Goal: Task Accomplishment & Management: Complete application form

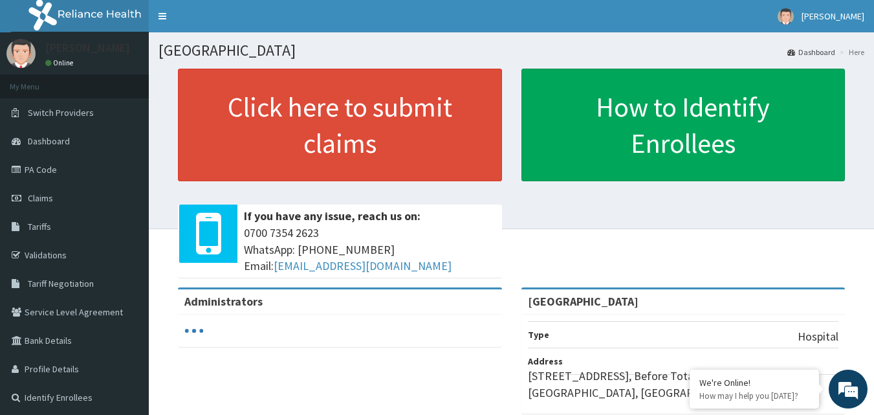
drag, startPoint x: 61, startPoint y: 252, endPoint x: 168, endPoint y: 251, distance: 107.4
click at [60, 252] on link "Validations" at bounding box center [74, 255] width 149 height 28
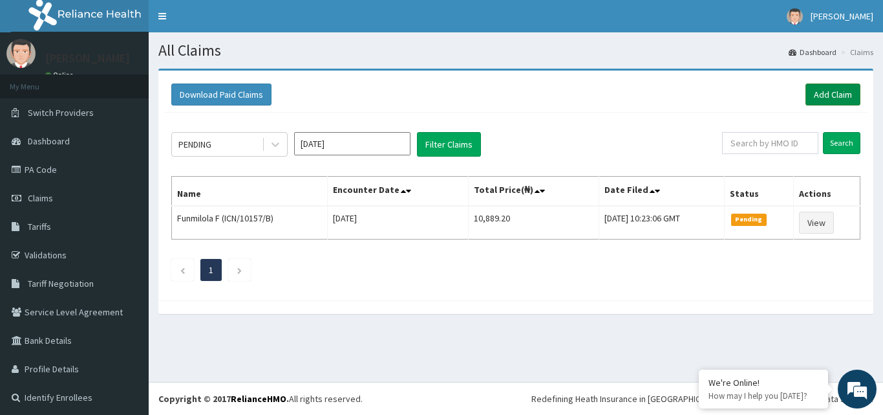
click at [813, 88] on link "Add Claim" at bounding box center [833, 94] width 55 height 22
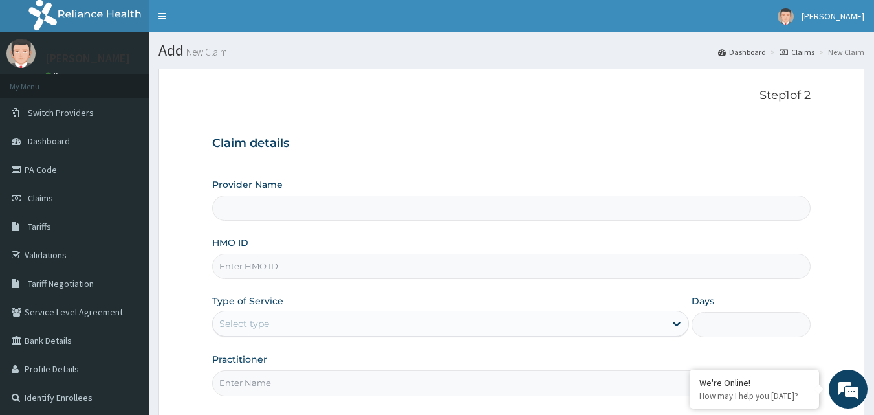
click at [287, 265] on input "HMO ID" at bounding box center [511, 266] width 599 height 25
type input "K"
type input "[GEOGRAPHIC_DATA]"
type input "KRF/10032/D"
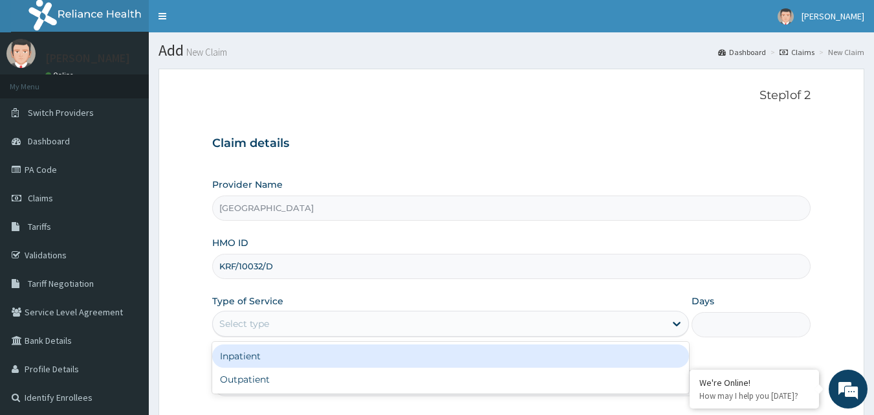
click at [402, 327] on div "Select type" at bounding box center [439, 323] width 452 height 21
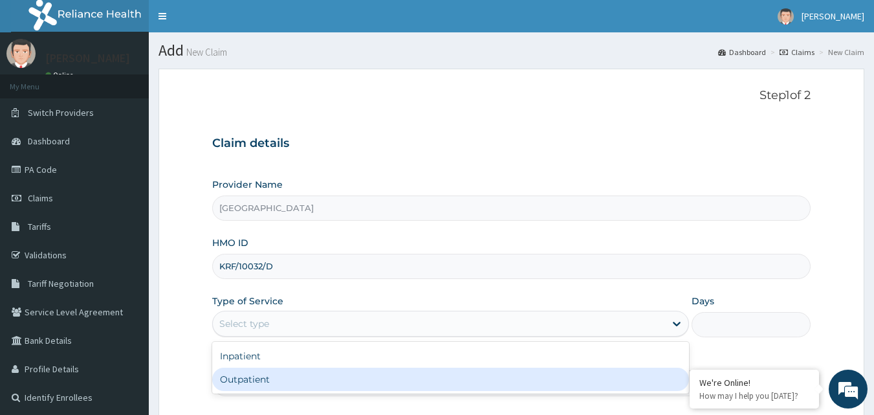
click at [404, 383] on div "Outpatient" at bounding box center [450, 378] width 477 height 23
type input "1"
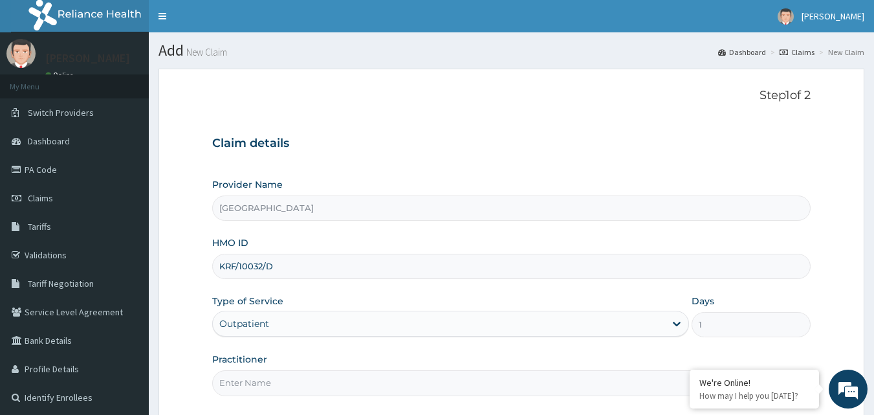
scroll to position [121, 0]
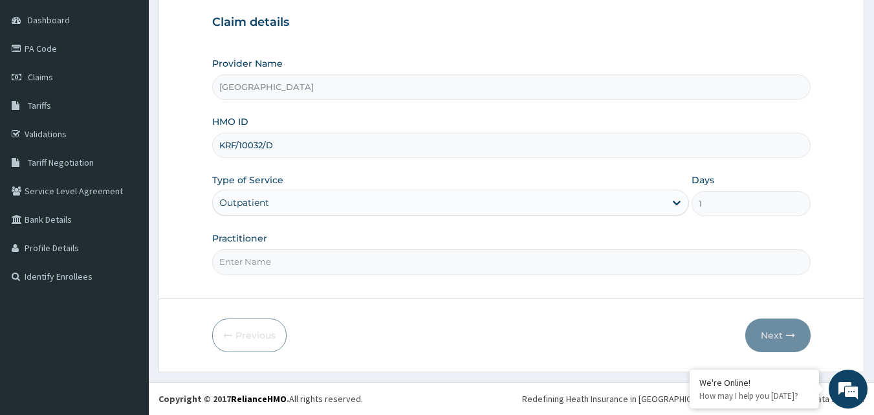
click at [404, 261] on input "Practitioner" at bounding box center [511, 261] width 599 height 25
type input "DR ADESINA"
click at [767, 332] on button "Next" at bounding box center [777, 335] width 65 height 34
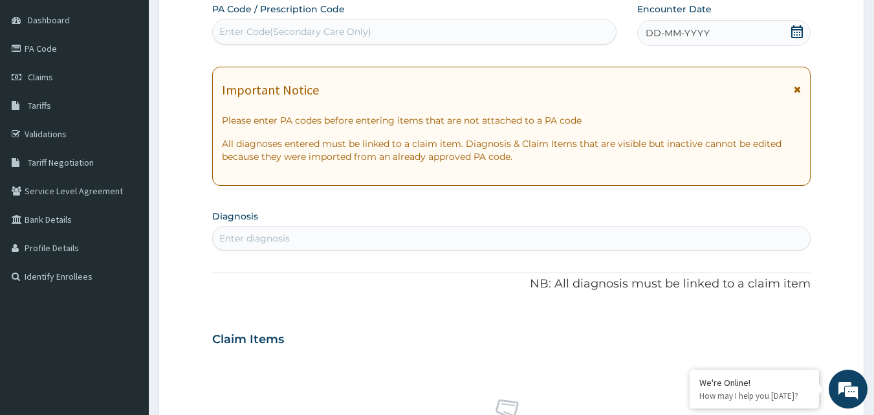
click at [800, 30] on icon at bounding box center [797, 31] width 12 height 13
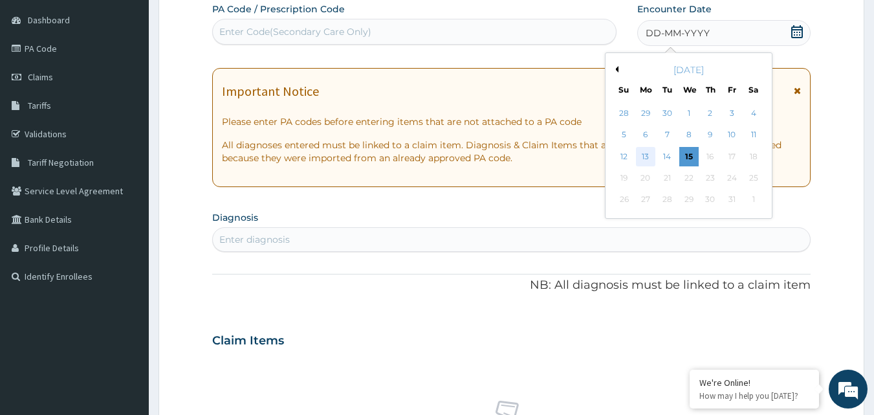
click at [647, 153] on div "13" at bounding box center [645, 156] width 19 height 19
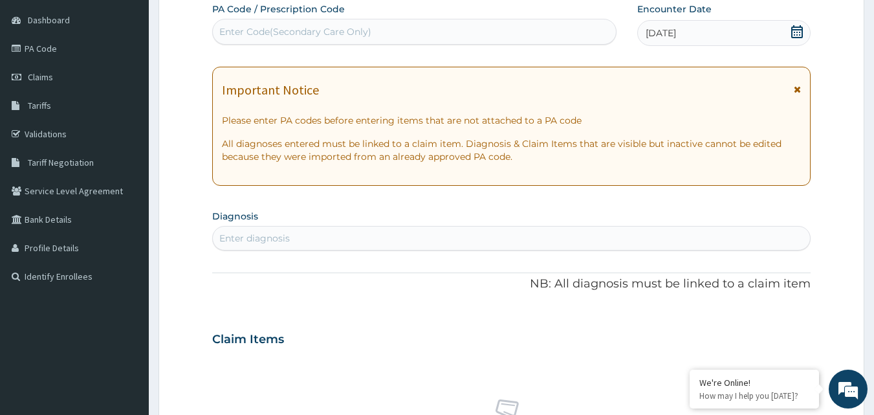
click at [232, 234] on div "Enter diagnosis" at bounding box center [254, 238] width 70 height 13
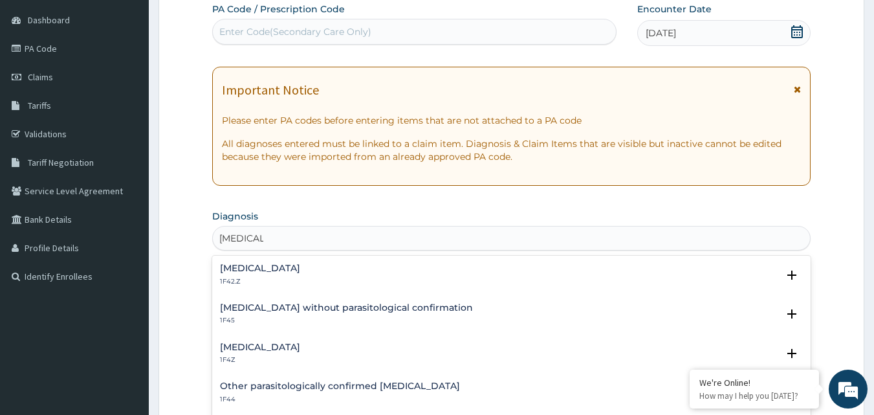
type input "MALARIA"
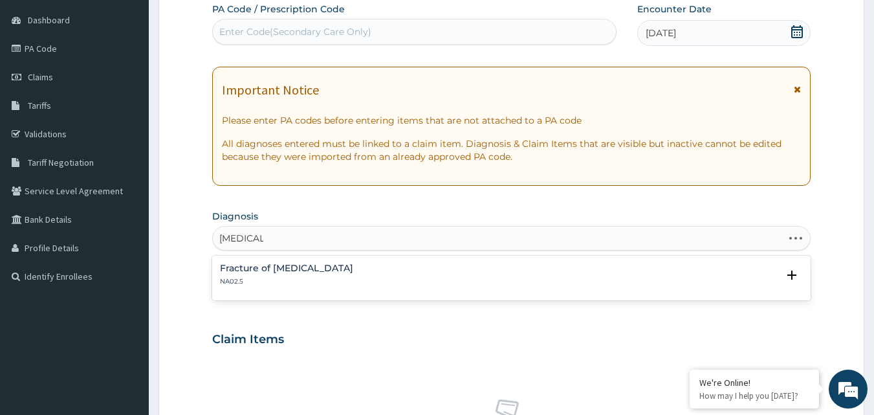
type input "MALARIA"
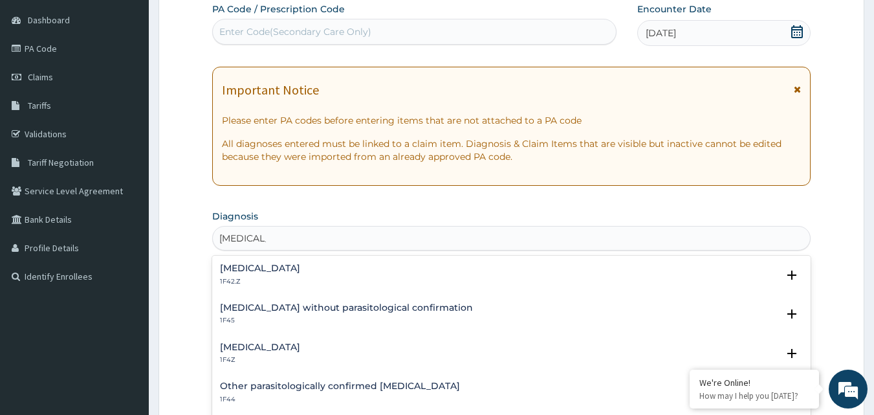
click at [279, 349] on h4 "Malaria, unspecified" at bounding box center [260, 347] width 80 height 10
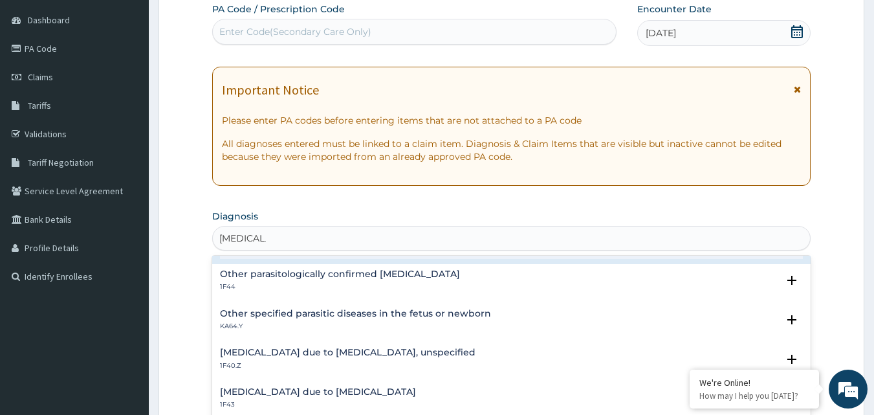
scroll to position [129, 0]
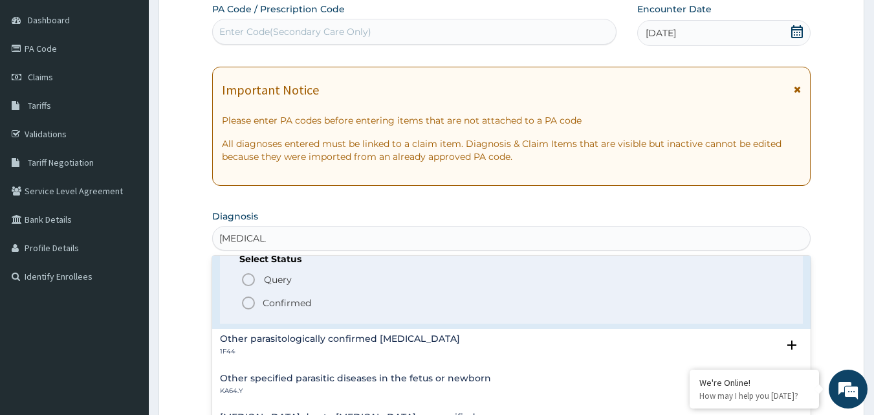
click at [243, 303] on icon "status option filled" at bounding box center [249, 303] width 16 height 16
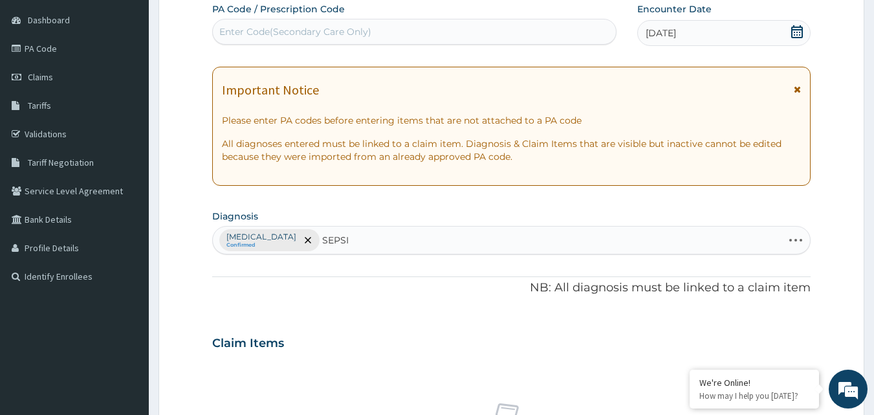
type input "SEPSIS"
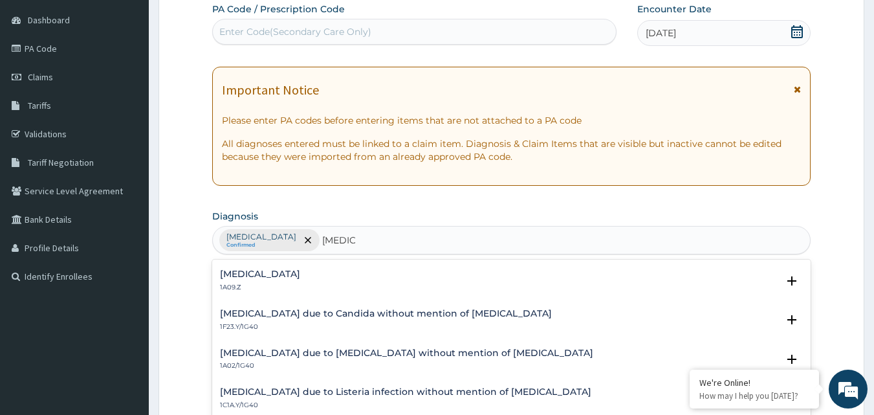
scroll to position [0, 0]
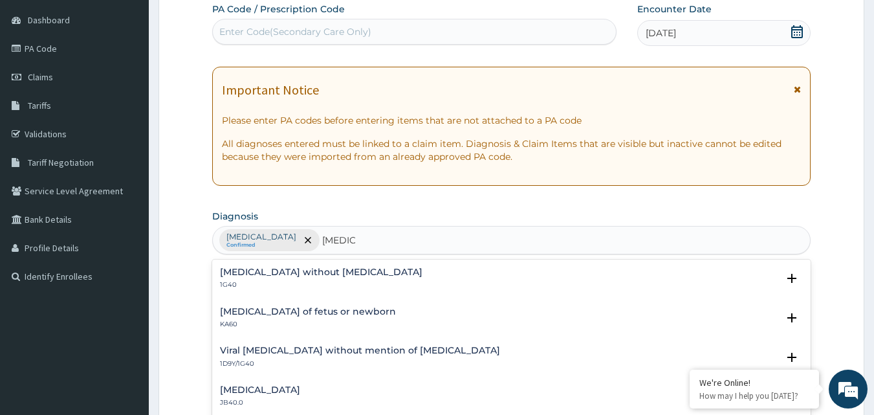
drag, startPoint x: 355, startPoint y: 274, endPoint x: 343, endPoint y: 270, distance: 12.3
click at [343, 270] on div "Sepsis without septic shock 1G40" at bounding box center [511, 278] width 583 height 23
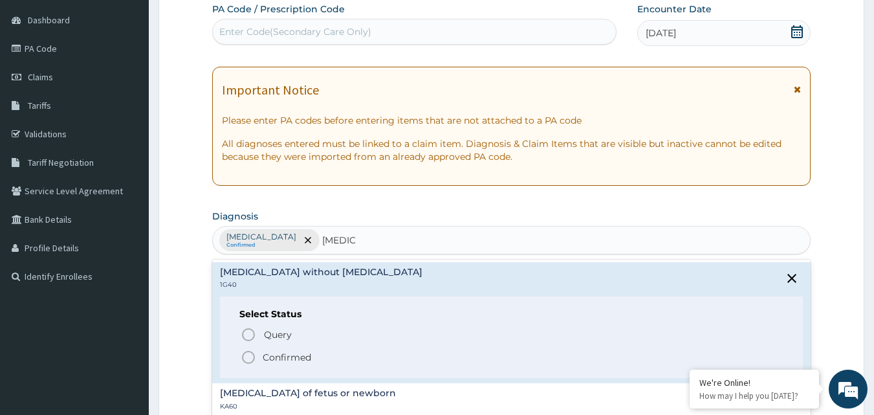
click at [245, 357] on icon "status option filled" at bounding box center [249, 357] width 16 height 16
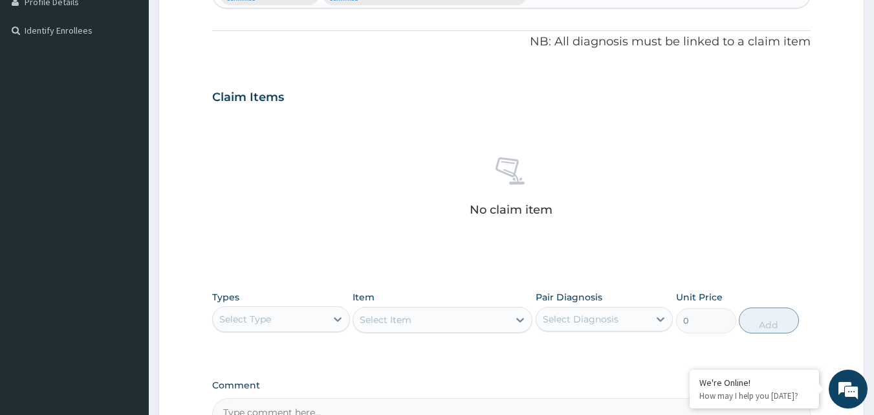
scroll to position [509, 0]
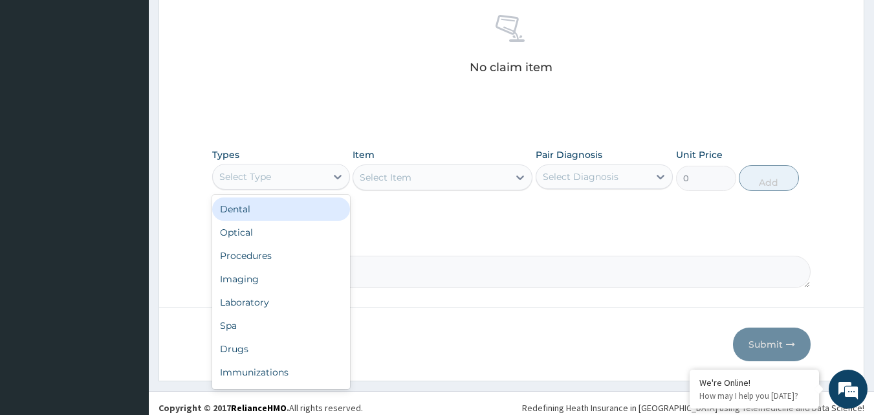
click at [303, 179] on div "Select Type" at bounding box center [269, 176] width 113 height 21
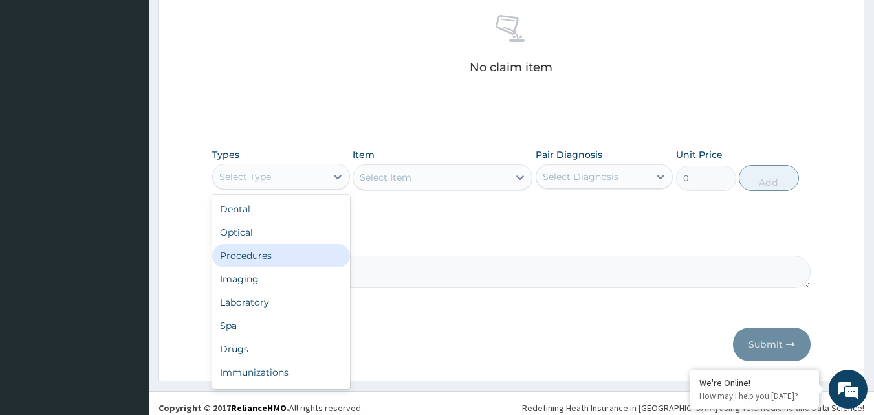
drag, startPoint x: 299, startPoint y: 253, endPoint x: 371, endPoint y: 237, distance: 74.1
click at [299, 254] on div "Procedures" at bounding box center [281, 255] width 138 height 23
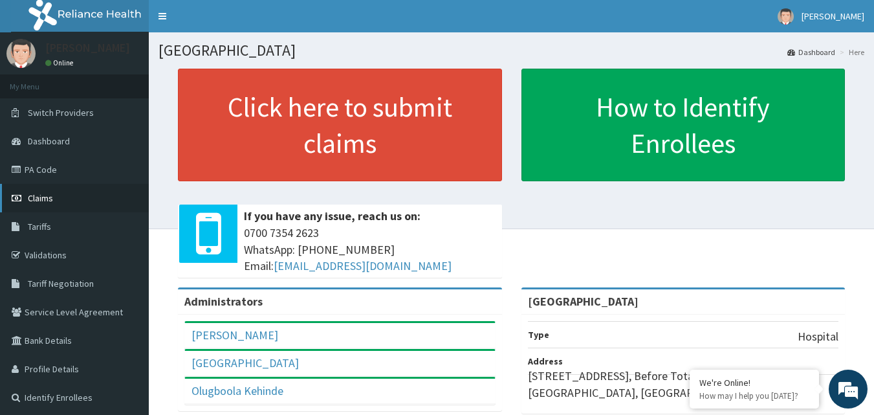
click at [70, 202] on link "Claims" at bounding box center [74, 198] width 149 height 28
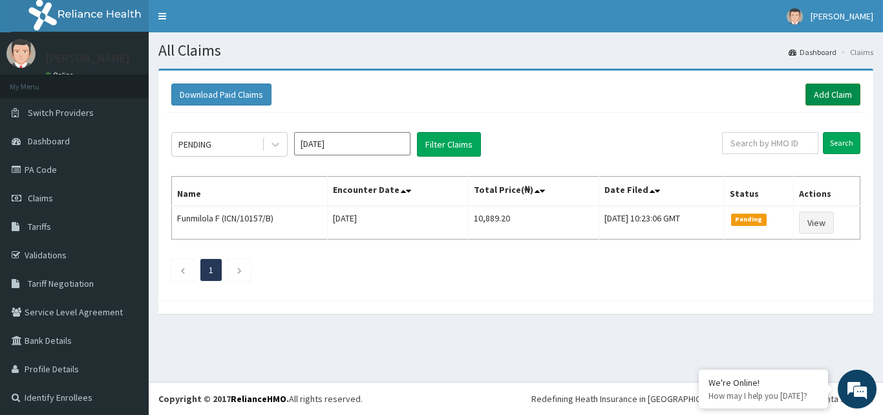
click at [836, 92] on link "Add Claim" at bounding box center [833, 94] width 55 height 22
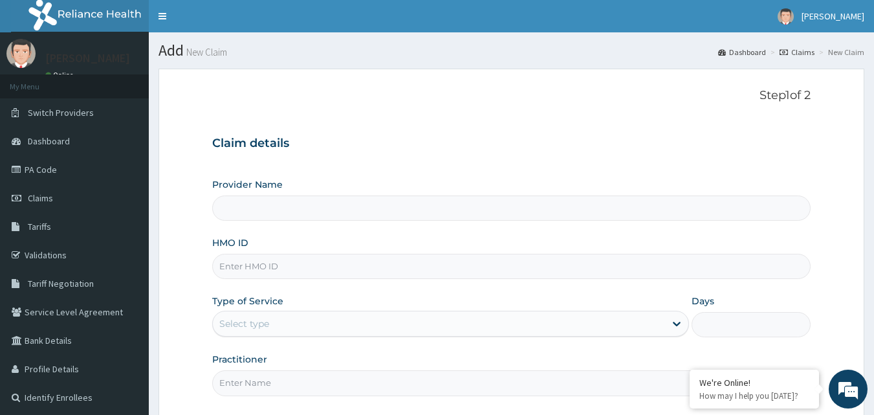
click at [243, 263] on input "HMO ID" at bounding box center [511, 266] width 599 height 25
type input "Academy Hospital"
type input "KRF/10032/D"
click at [308, 327] on div "Select type" at bounding box center [439, 323] width 452 height 21
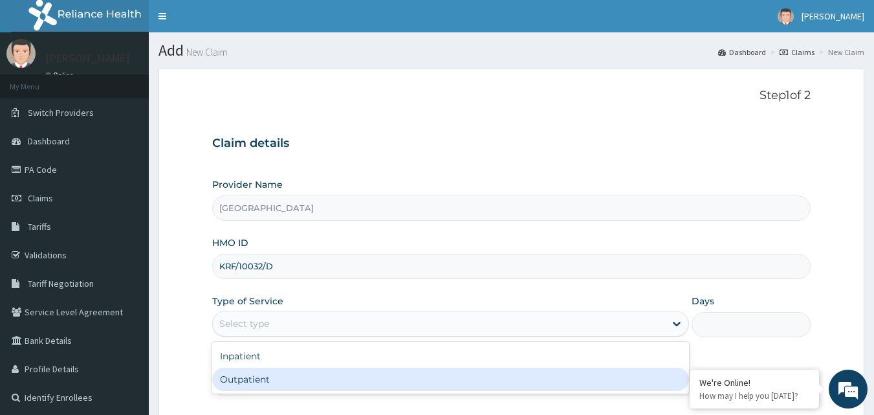
click at [308, 380] on div "Outpatient" at bounding box center [450, 378] width 477 height 23
type input "1"
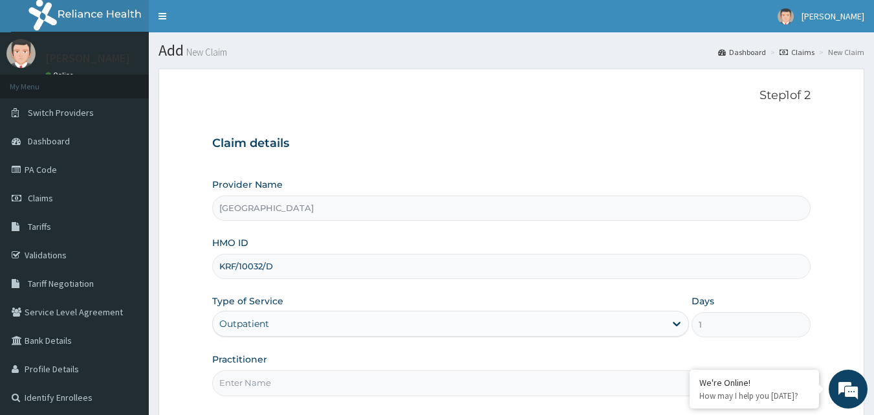
click at [335, 386] on input "Practitioner" at bounding box center [511, 382] width 599 height 25
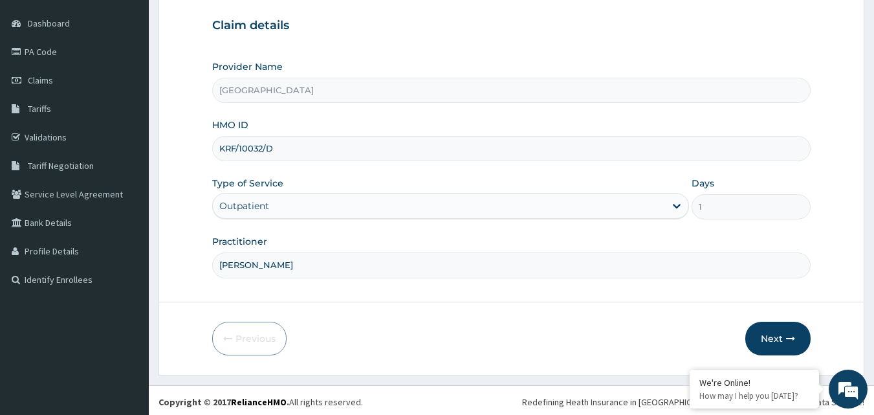
scroll to position [121, 0]
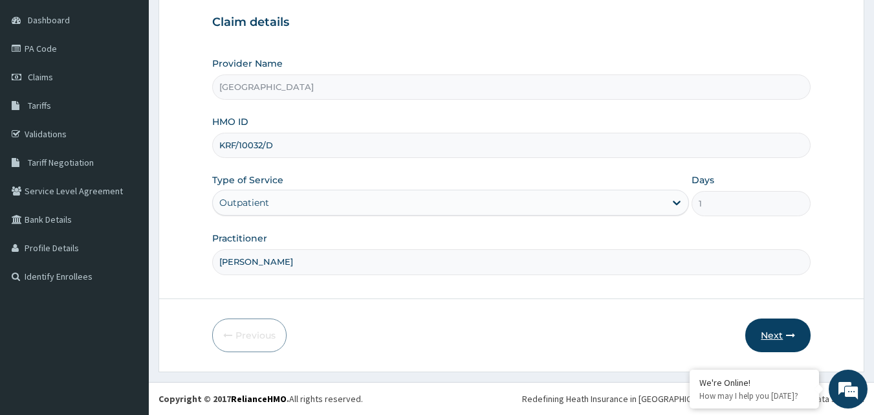
type input "DR ADESINA"
click at [767, 337] on button "Next" at bounding box center [777, 335] width 65 height 34
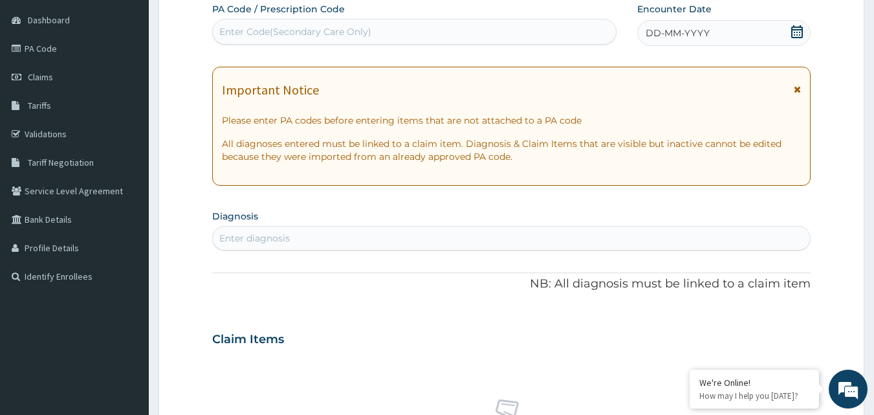
click at [801, 36] on icon at bounding box center [796, 31] width 13 height 13
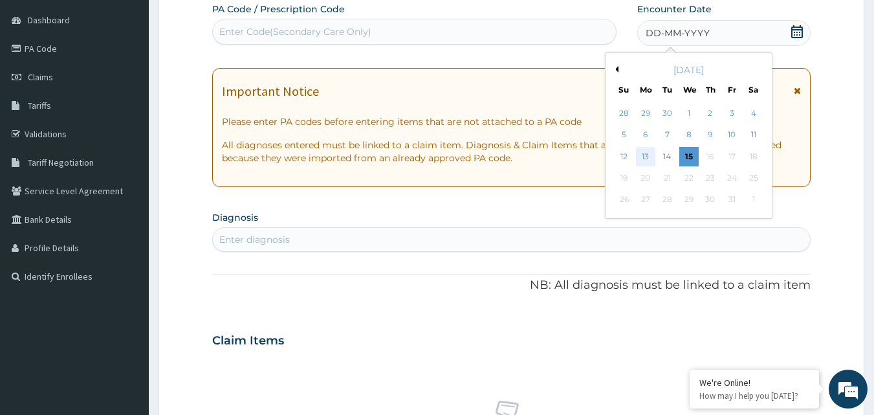
click at [644, 159] on div "13" at bounding box center [645, 156] width 19 height 19
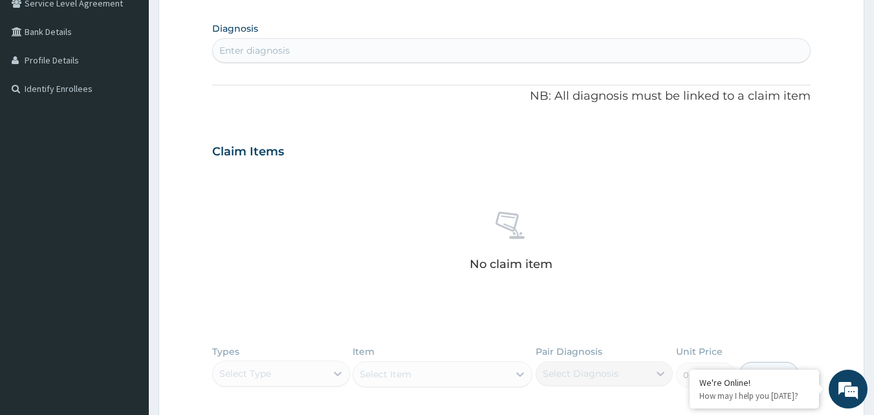
scroll to position [315, 0]
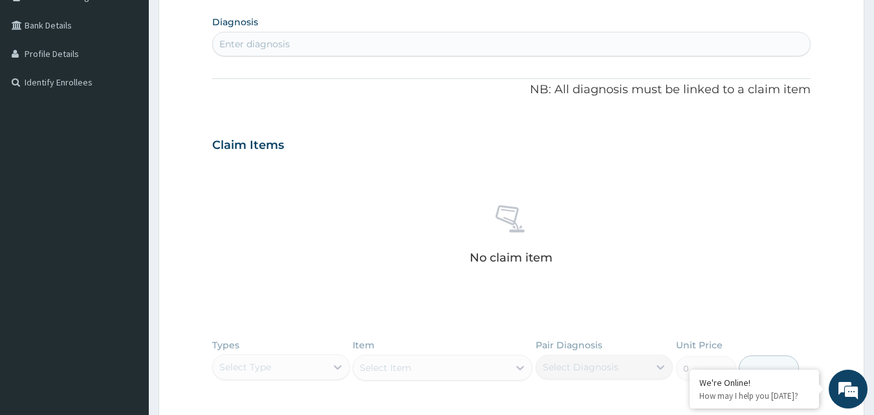
click at [300, 43] on div "Enter diagnosis" at bounding box center [512, 44] width 598 height 21
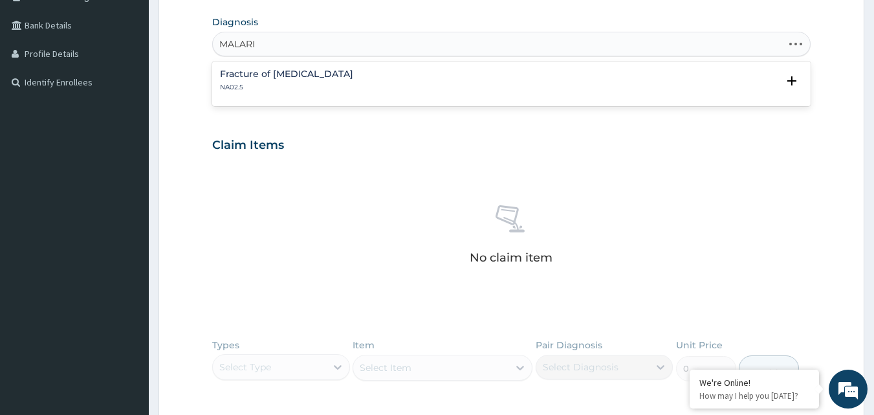
type input "MALARIA"
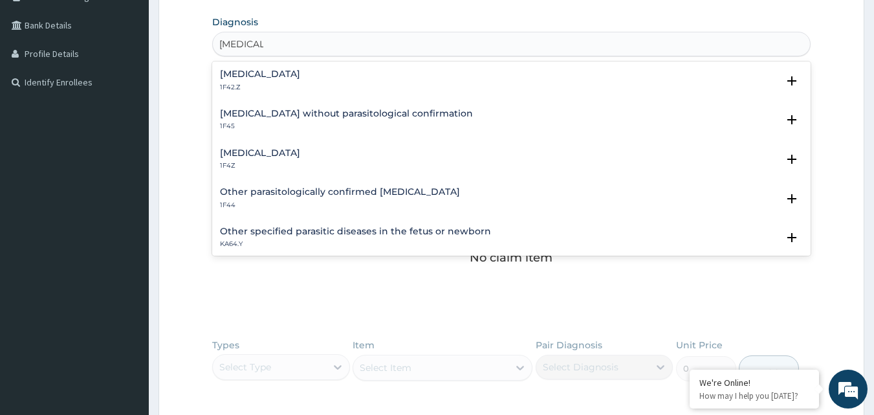
click at [285, 157] on h4 "Malaria, unspecified" at bounding box center [260, 153] width 80 height 10
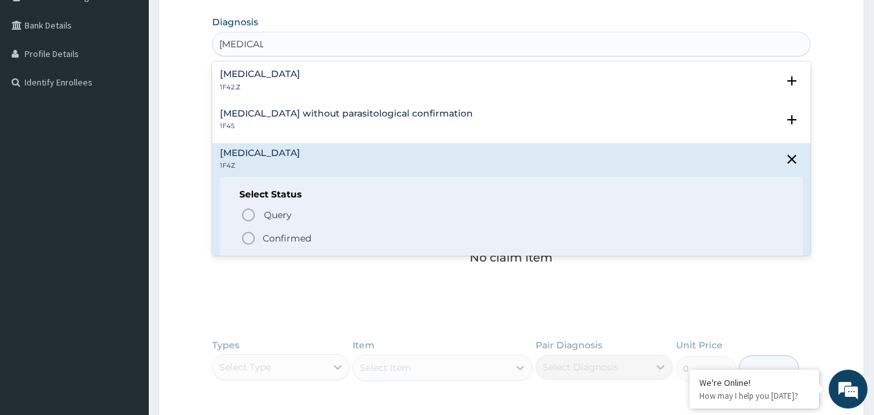
click at [250, 240] on icon "status option filled" at bounding box center [249, 238] width 16 height 16
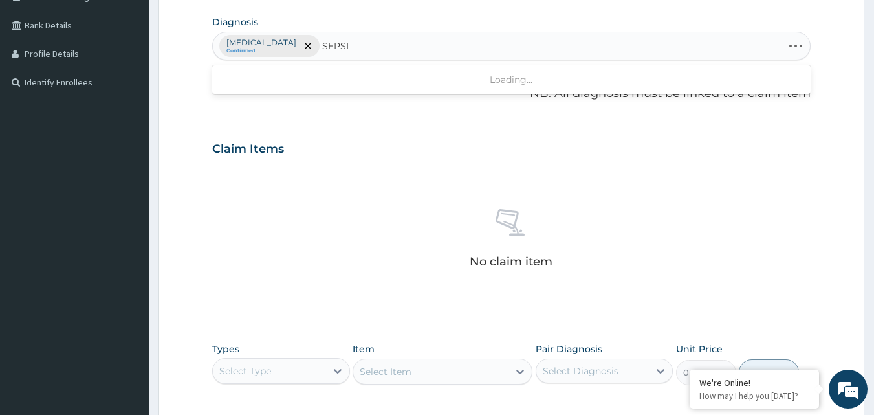
type input "SEPSIS"
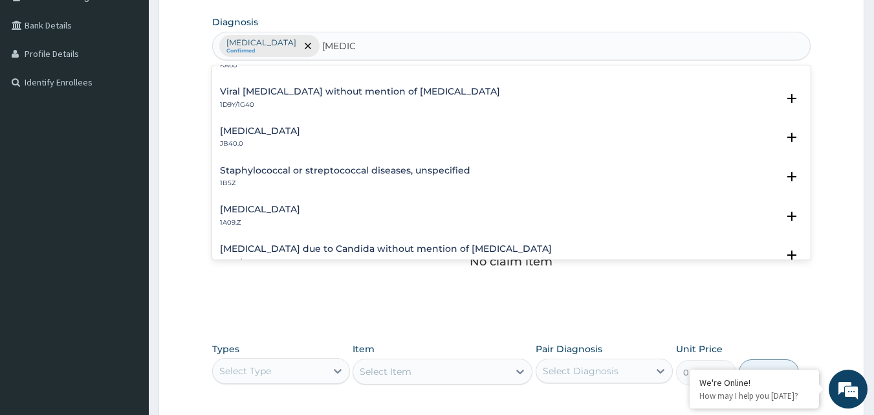
scroll to position [0, 0]
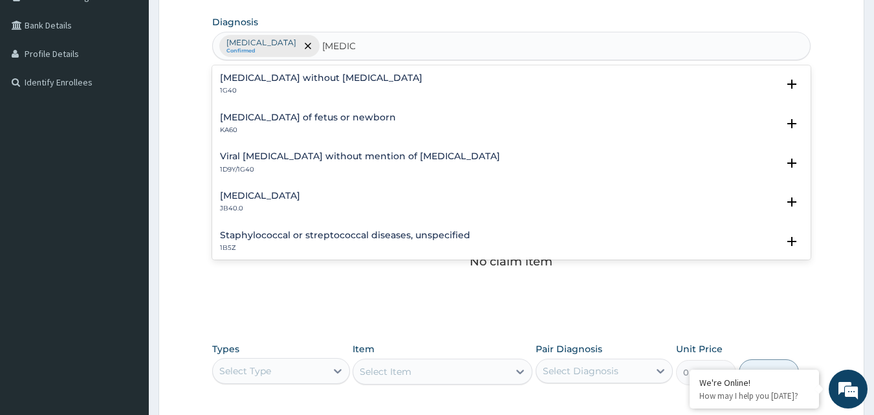
click at [317, 80] on h4 "Sepsis without septic shock" at bounding box center [321, 78] width 202 height 10
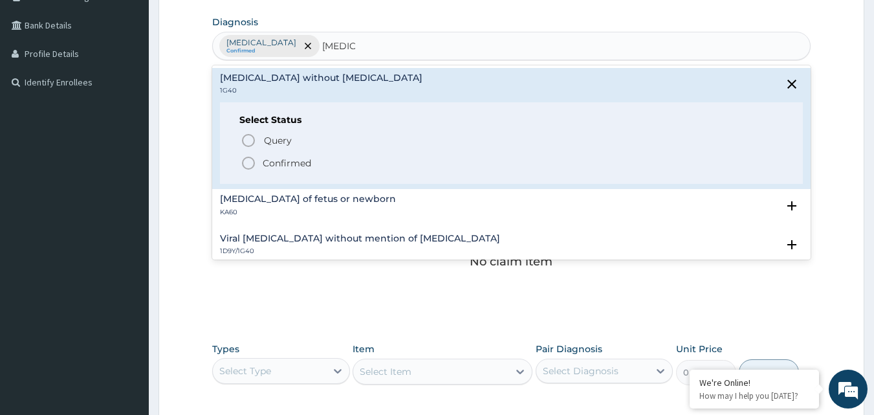
click at [250, 162] on icon "status option filled" at bounding box center [249, 163] width 16 height 16
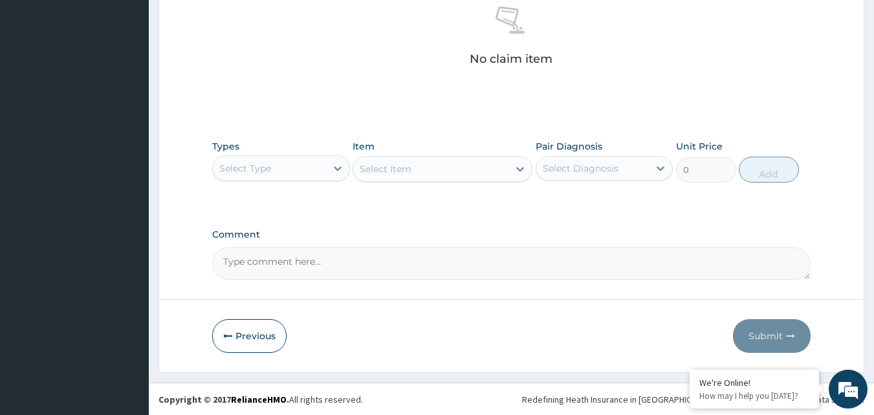
scroll to position [518, 0]
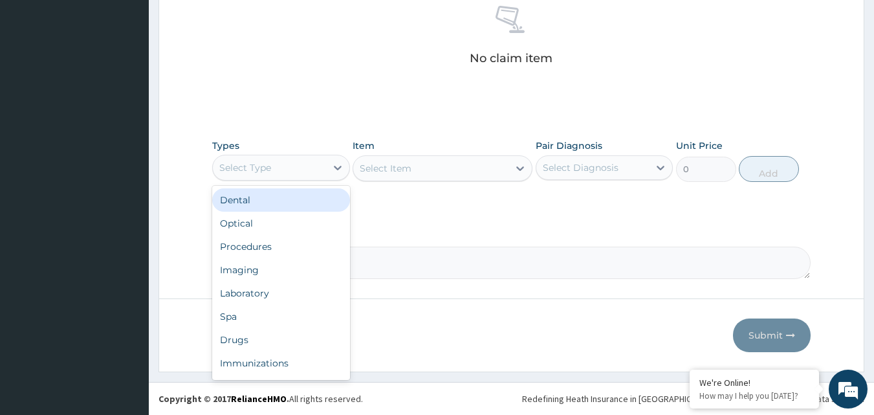
click at [312, 175] on div "Select Type" at bounding box center [269, 167] width 113 height 21
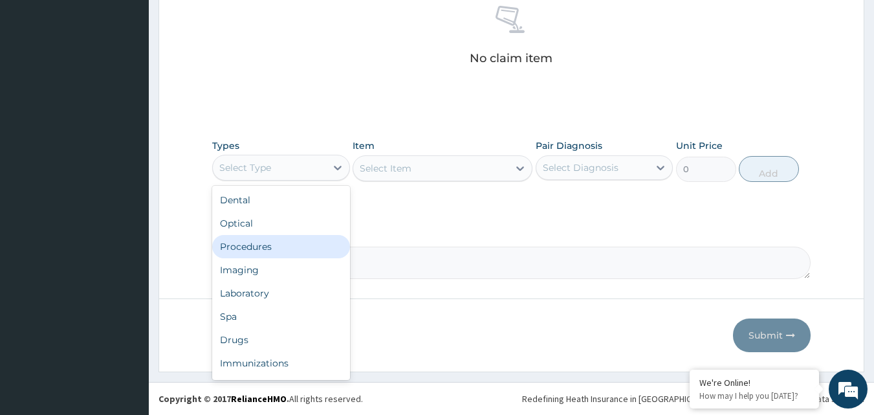
click at [288, 245] on div "Procedures" at bounding box center [281, 246] width 138 height 23
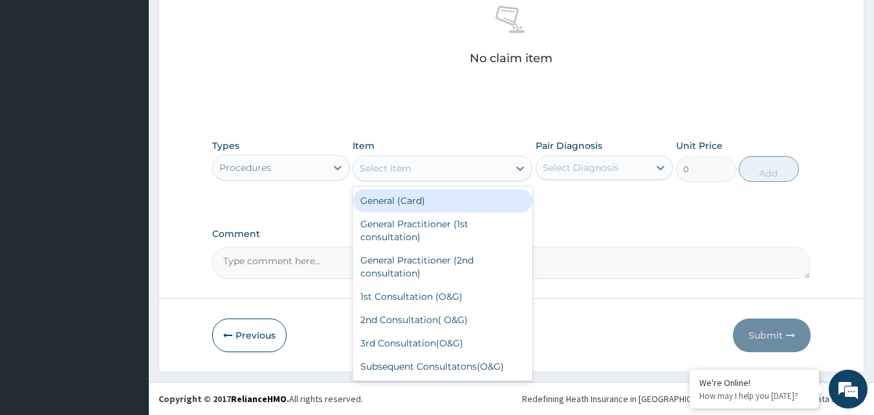
click at [449, 172] on div "Select Item" at bounding box center [430, 168] width 155 height 21
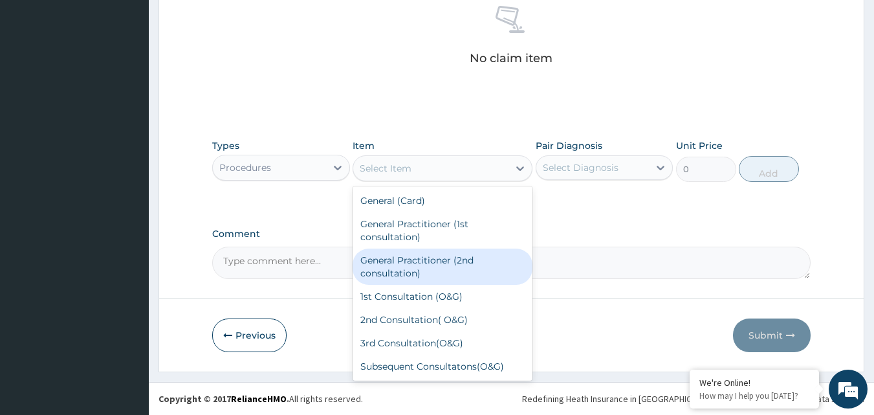
click at [458, 261] on div "General Practitioner (2nd consultation)" at bounding box center [442, 266] width 180 height 36
type input "3250"
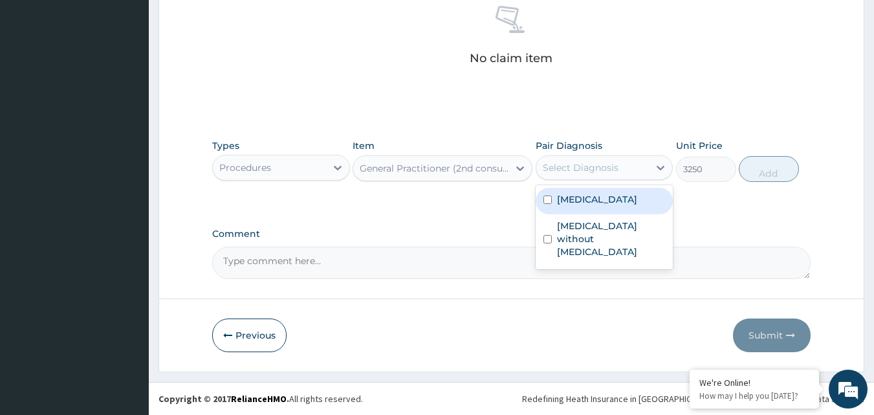
click at [614, 172] on div "Select Diagnosis" at bounding box center [581, 167] width 76 height 13
click at [604, 208] on div "Malaria, unspecified" at bounding box center [605, 201] width 138 height 27
checkbox input "true"
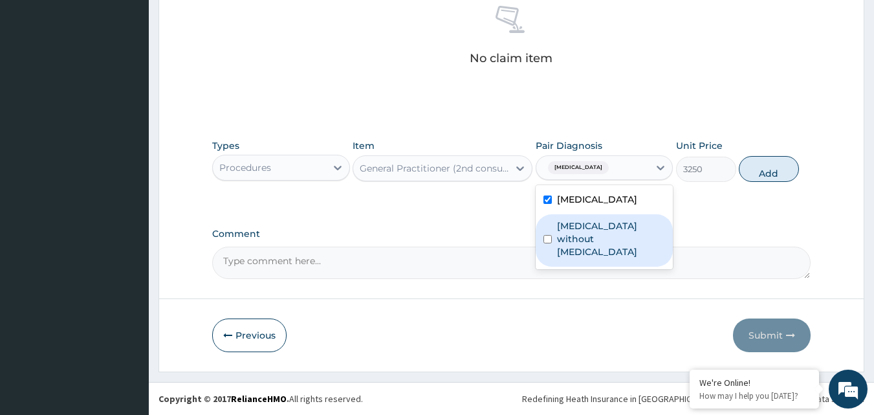
click at [603, 231] on label "Sepsis without septic shock" at bounding box center [611, 238] width 109 height 39
checkbox input "true"
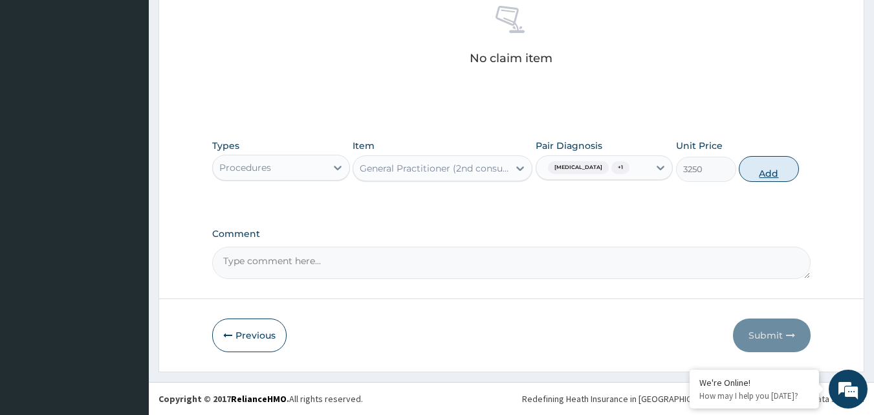
click at [763, 171] on button "Add" at bounding box center [769, 169] width 60 height 26
type input "0"
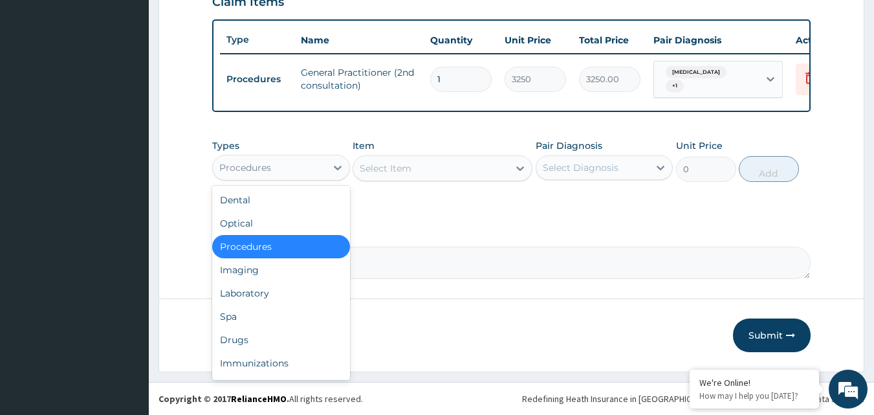
click at [260, 168] on div "Procedures" at bounding box center [245, 167] width 52 height 13
click at [286, 288] on div "Laboratory" at bounding box center [281, 292] width 138 height 23
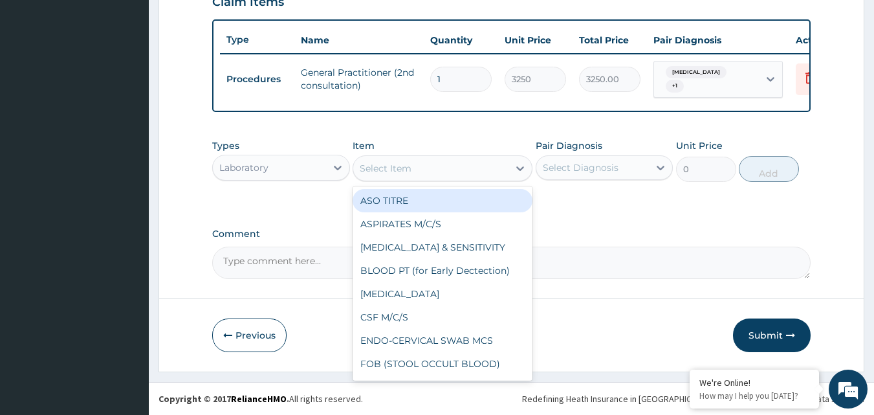
click at [413, 171] on div "Select Item" at bounding box center [430, 168] width 155 height 21
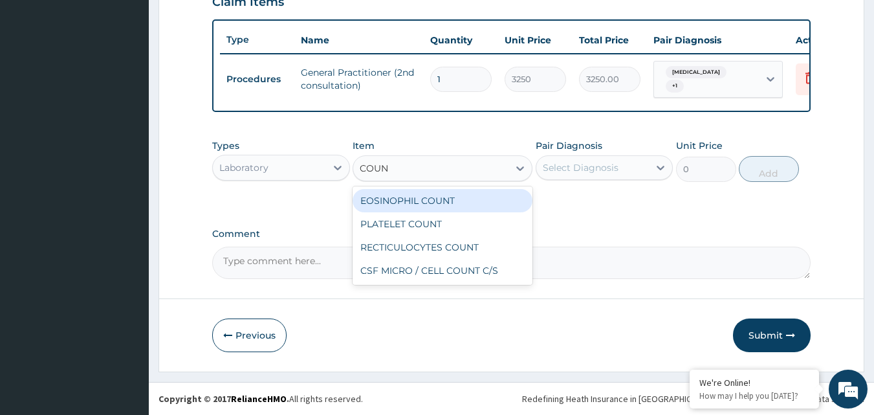
type input "COUNT"
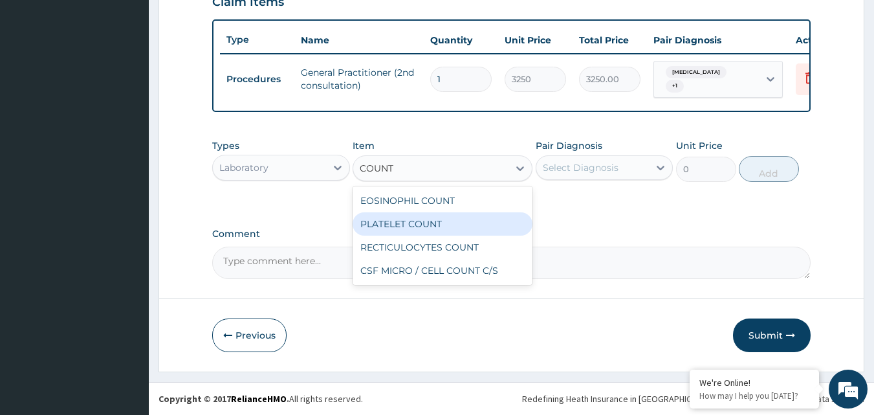
click at [411, 217] on div "PLATELET COUNT" at bounding box center [442, 223] width 180 height 23
type input "3900"
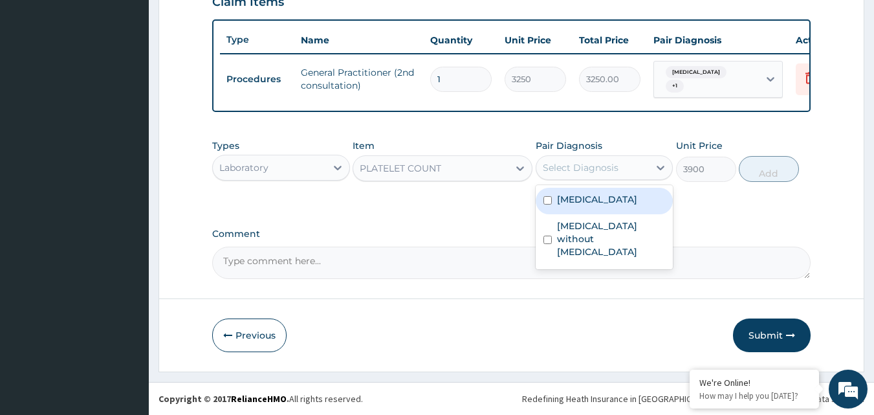
click at [589, 169] on div "Select Diagnosis" at bounding box center [581, 167] width 76 height 13
click at [589, 195] on label "Malaria, unspecified" at bounding box center [597, 199] width 80 height 13
checkbox input "true"
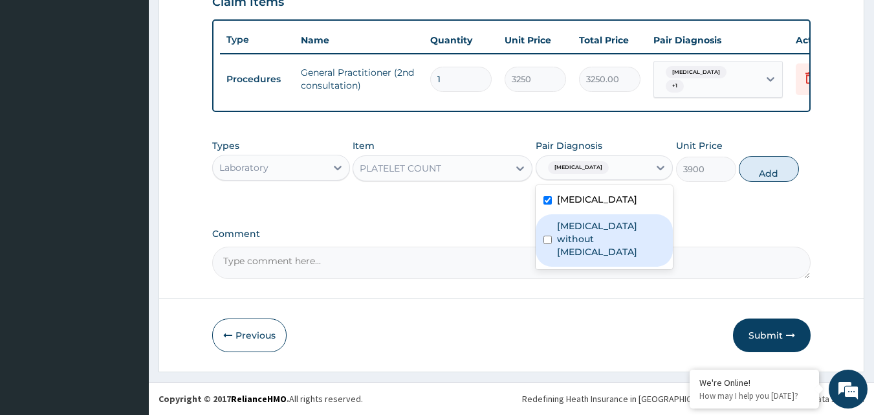
click at [612, 237] on label "Sepsis without septic shock" at bounding box center [611, 238] width 109 height 39
checkbox input "true"
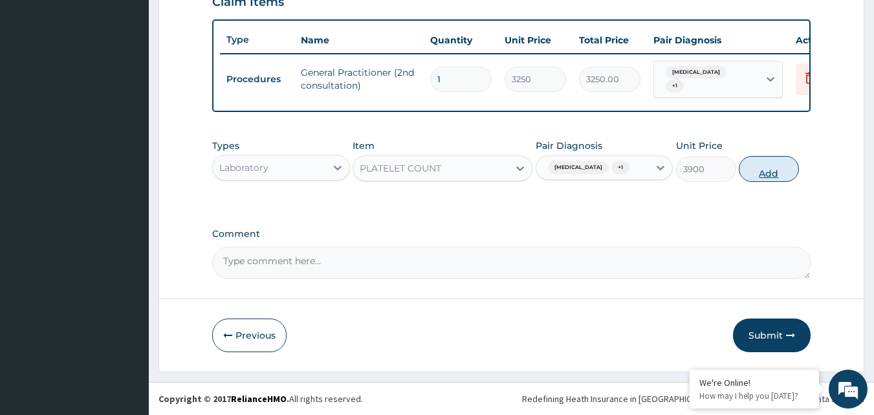
click at [757, 169] on button "Add" at bounding box center [769, 169] width 60 height 26
type input "0"
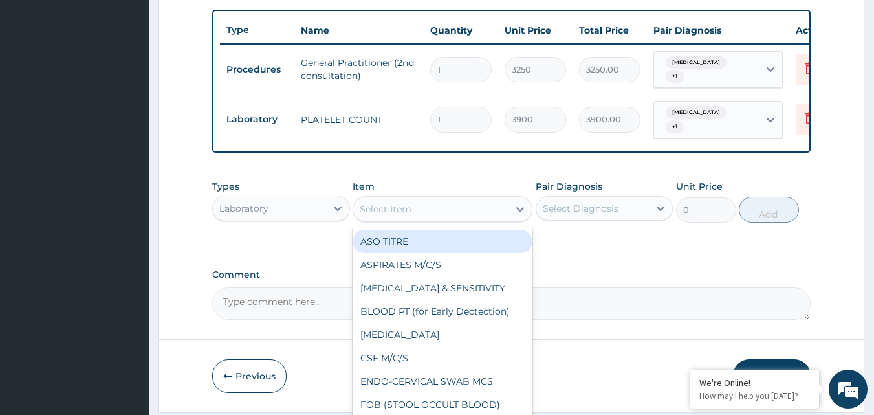
click at [420, 213] on div "Select Item" at bounding box center [430, 209] width 155 height 21
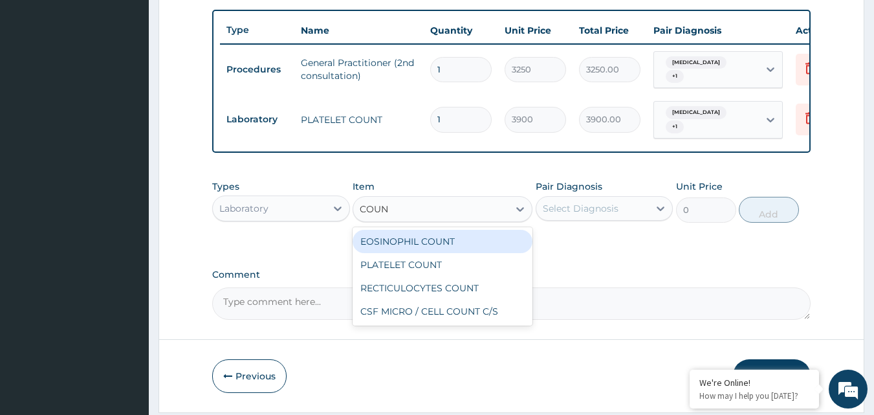
type input "COUNT"
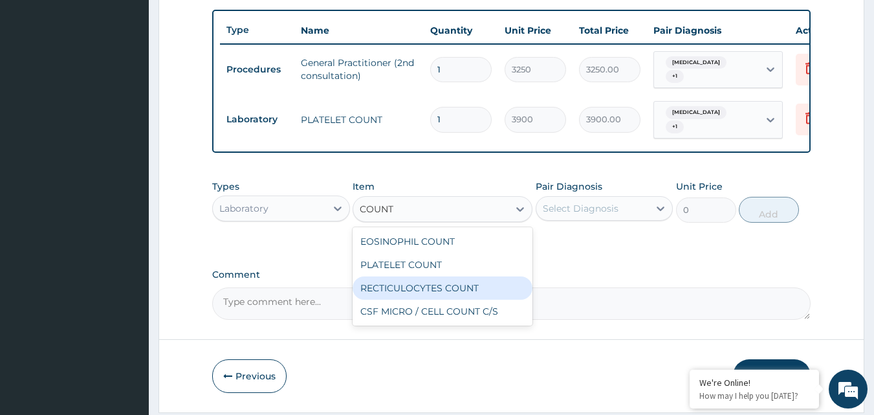
click at [430, 288] on div "RECTICULOCYTES COUNT" at bounding box center [442, 287] width 180 height 23
type input "3900"
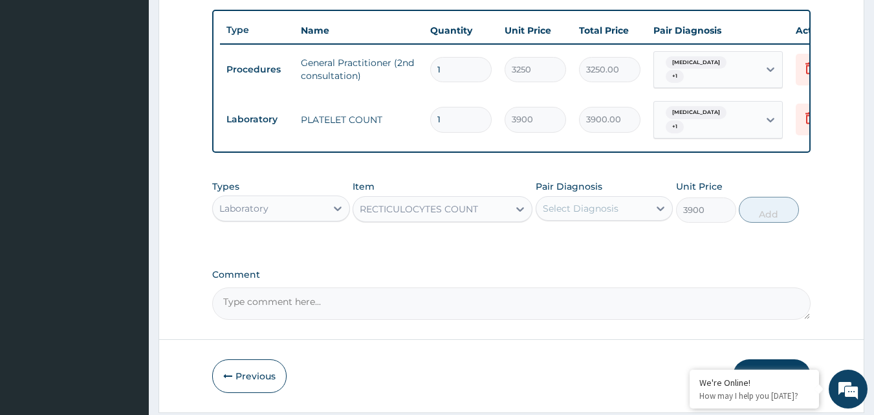
click at [581, 215] on div "Select Diagnosis" at bounding box center [581, 208] width 76 height 13
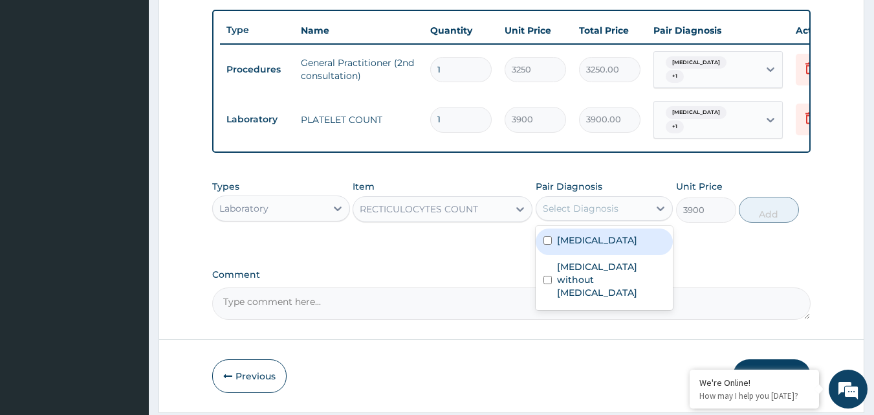
click at [587, 246] on label "Malaria, unspecified" at bounding box center [597, 239] width 80 height 13
checkbox input "true"
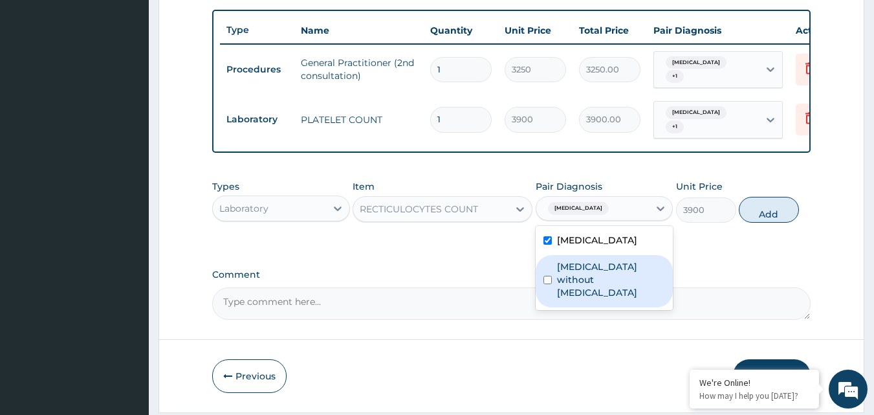
click at [594, 273] on label "Sepsis without septic shock" at bounding box center [611, 279] width 109 height 39
checkbox input "true"
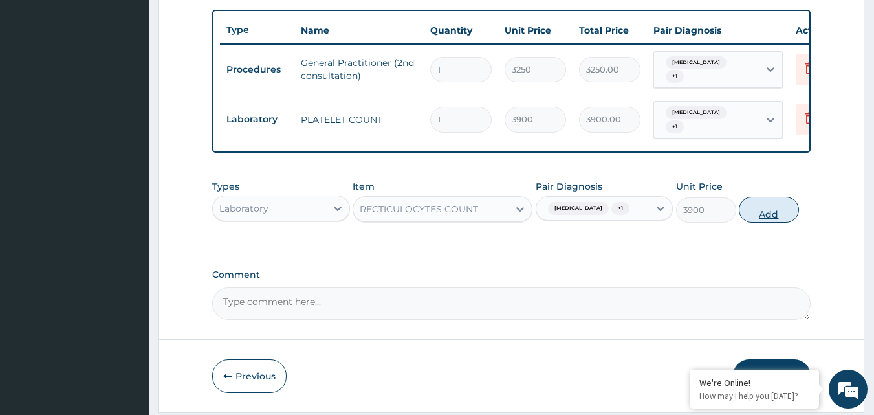
click at [748, 222] on button "Add" at bounding box center [769, 210] width 60 height 26
type input "0"
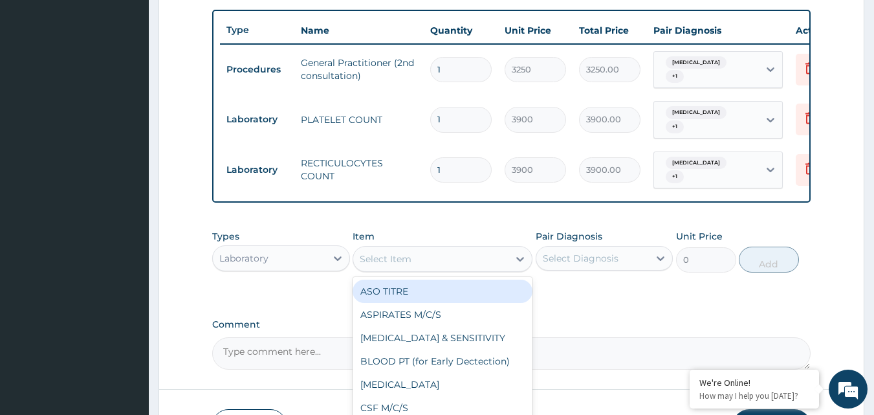
click at [393, 265] on div "Select Item" at bounding box center [386, 258] width 52 height 13
type input "MP"
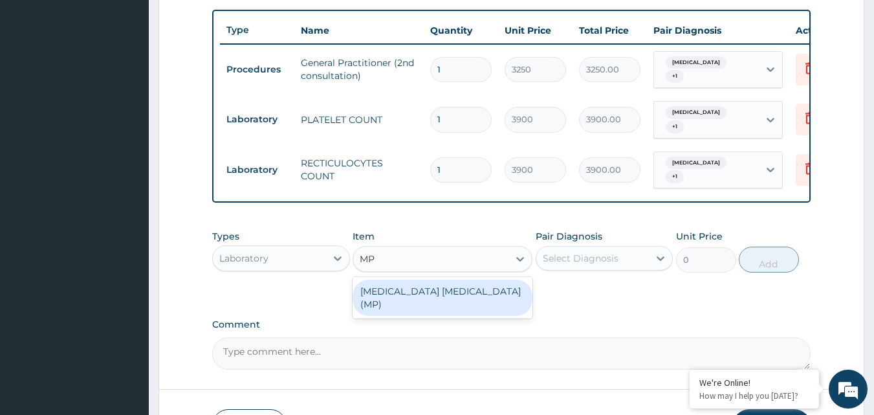
click at [415, 292] on div "MALARIA PARASITE (MP)" at bounding box center [442, 297] width 180 height 36
type input "1820"
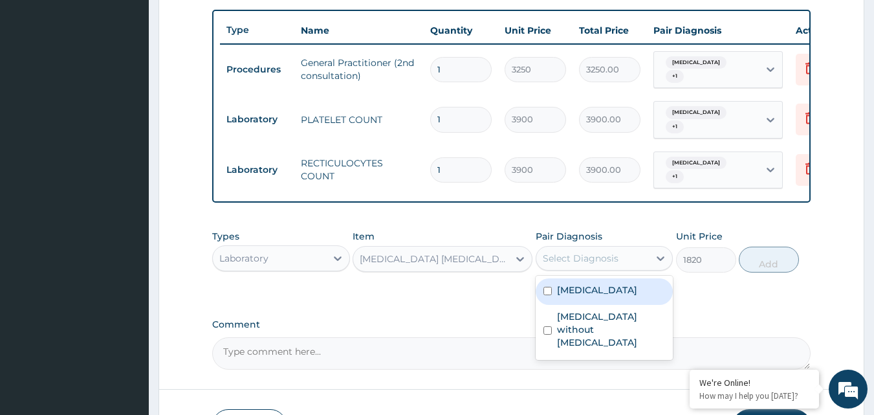
click at [599, 262] on div "Select Diagnosis" at bounding box center [581, 258] width 76 height 13
click at [599, 296] on label "Malaria, unspecified" at bounding box center [597, 289] width 80 height 13
checkbox input "true"
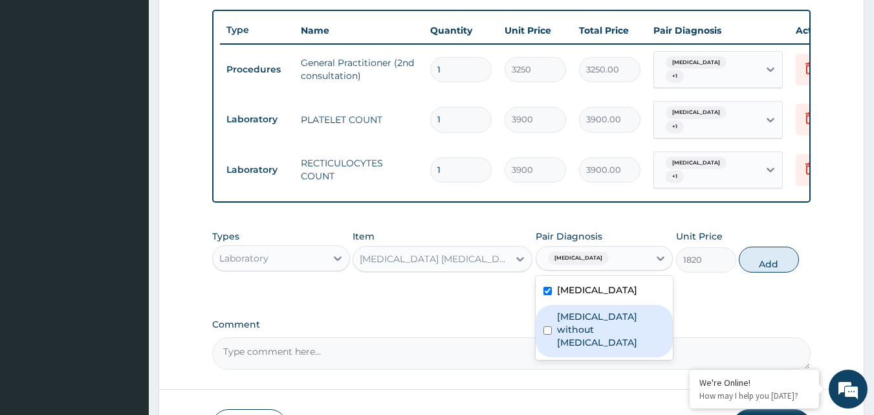
click at [608, 322] on label "Sepsis without septic shock" at bounding box center [611, 329] width 109 height 39
checkbox input "true"
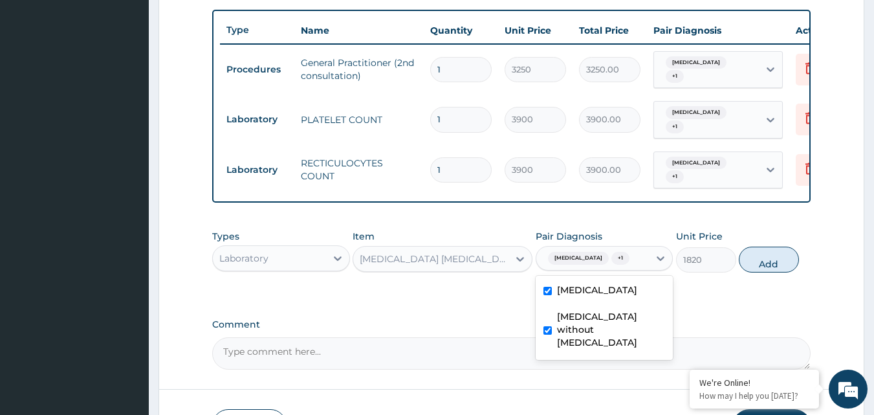
click at [759, 270] on button "Add" at bounding box center [769, 259] width 60 height 26
type input "0"
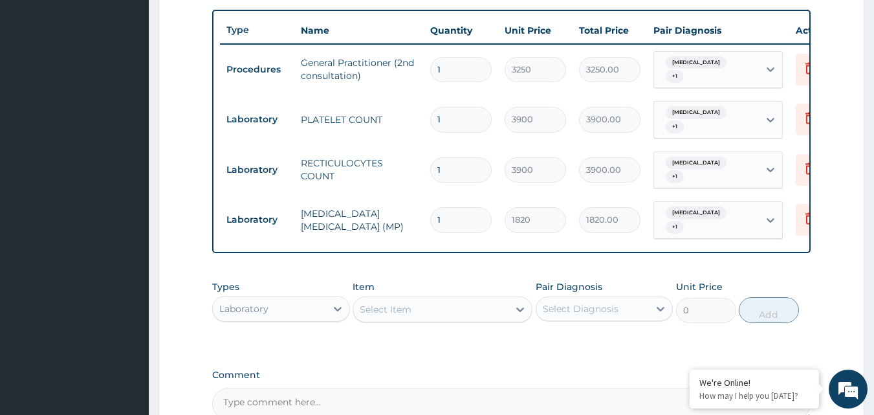
click at [317, 319] on div "Laboratory" at bounding box center [269, 308] width 113 height 21
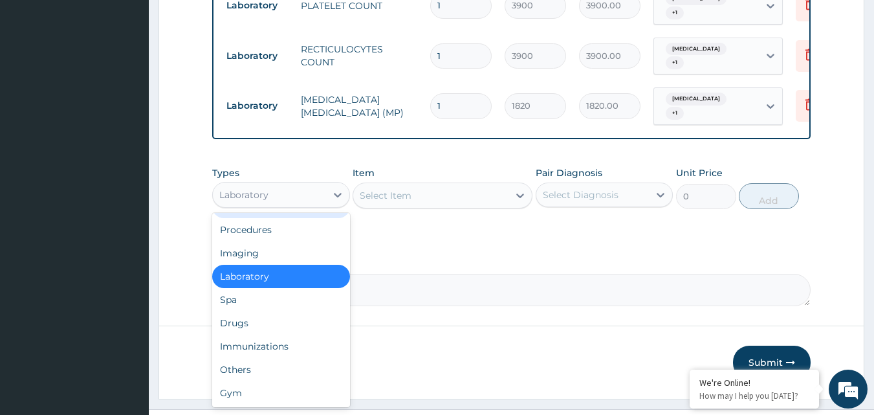
scroll to position [601, 0]
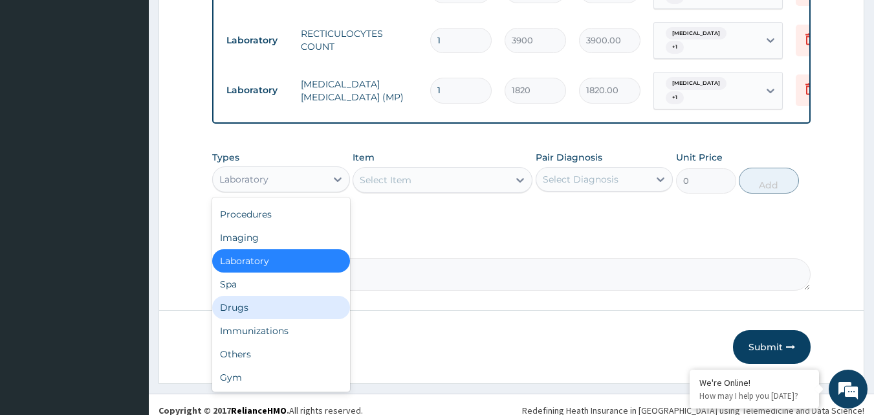
click at [264, 312] on div "Drugs" at bounding box center [281, 307] width 138 height 23
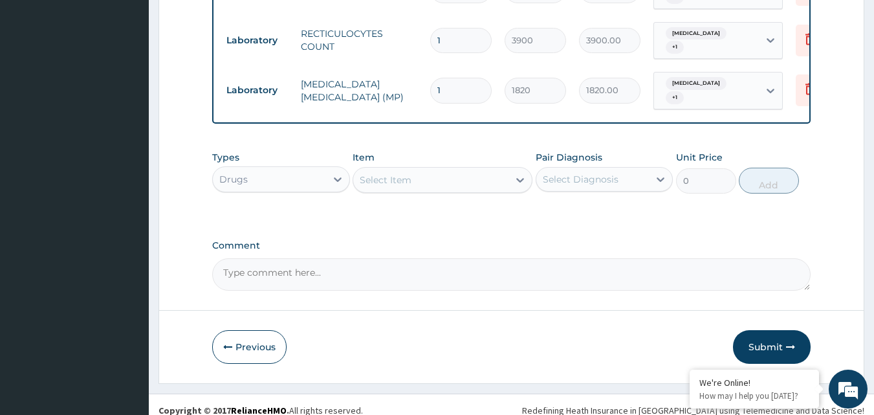
click at [405, 186] on div "Select Item" at bounding box center [386, 179] width 52 height 13
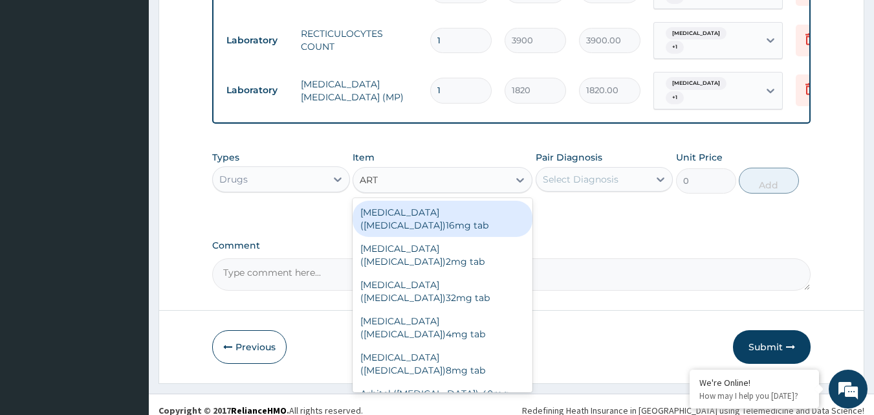
type input "ARTE"
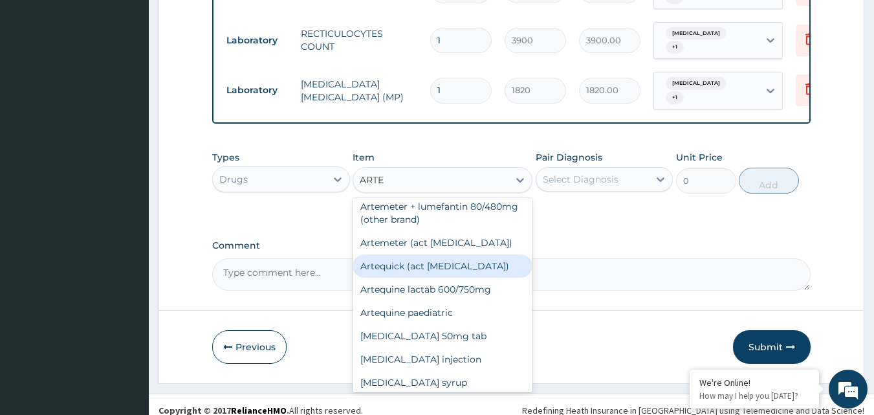
scroll to position [65, 0]
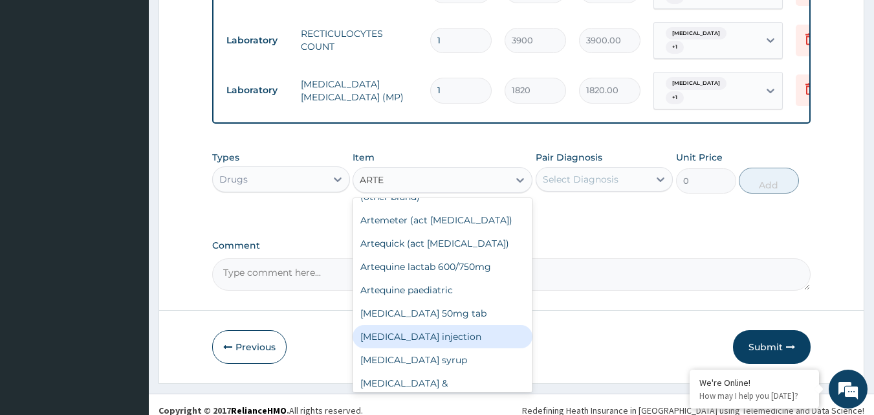
click at [428, 345] on div "Artesunate injection" at bounding box center [442, 336] width 180 height 23
type input "1368"
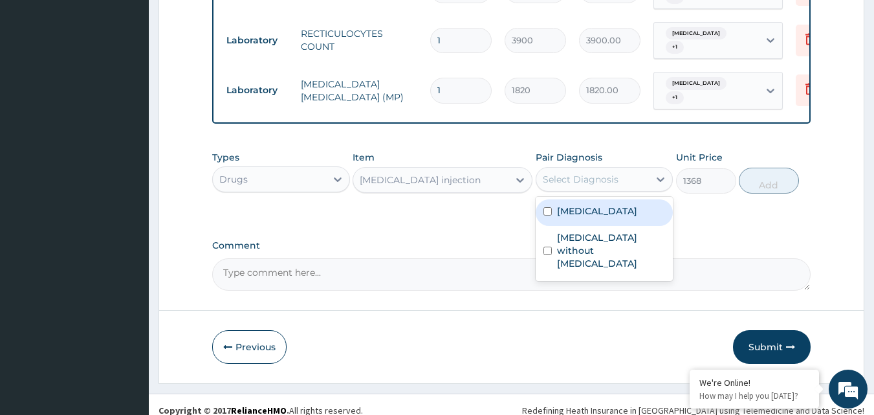
click at [578, 186] on div "Select Diagnosis" at bounding box center [581, 179] width 76 height 13
click at [630, 217] on label "Malaria, unspecified" at bounding box center [597, 210] width 80 height 13
checkbox input "true"
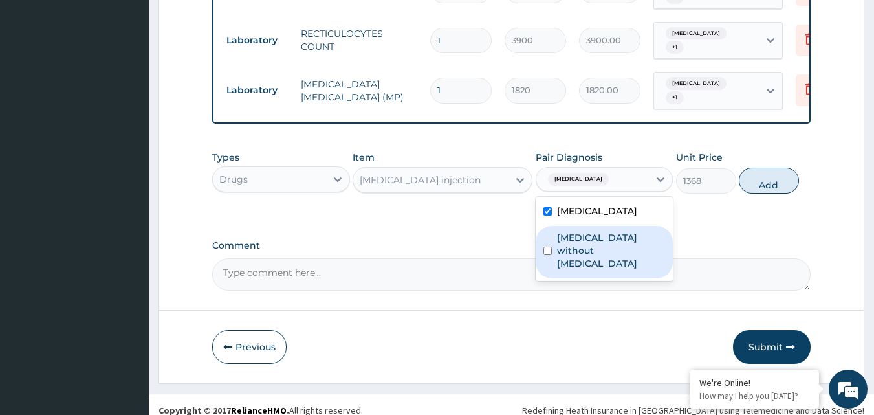
click at [630, 247] on label "Sepsis without septic shock" at bounding box center [611, 250] width 109 height 39
checkbox input "true"
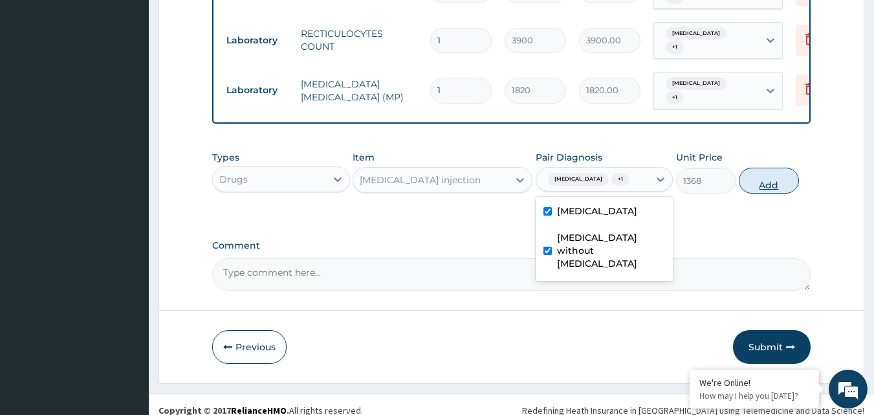
click at [746, 189] on button "Add" at bounding box center [769, 181] width 60 height 26
type input "0"
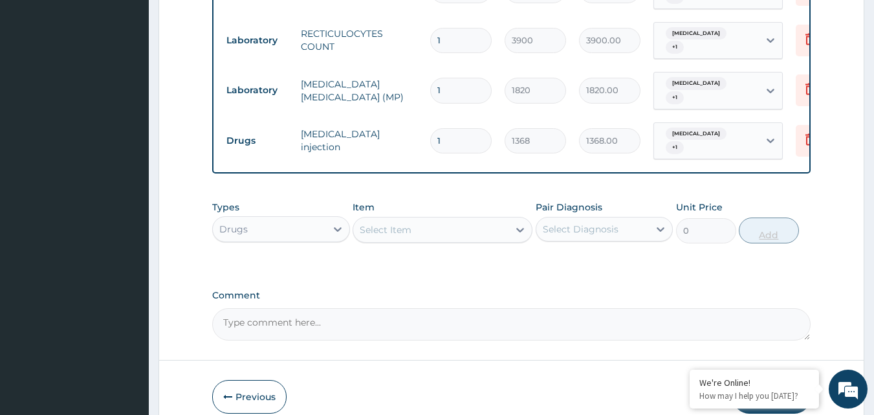
type input "0.00"
type input "2"
type input "2736.00"
type input "2"
click at [398, 236] on div "Select Item" at bounding box center [386, 229] width 52 height 13
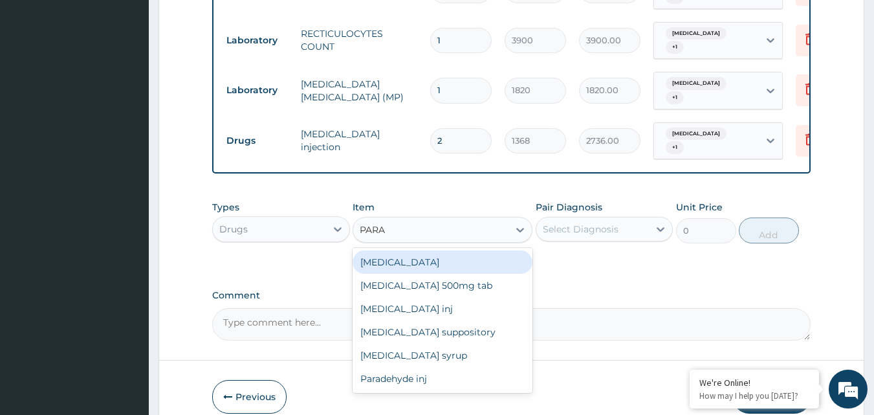
type input "PARAC"
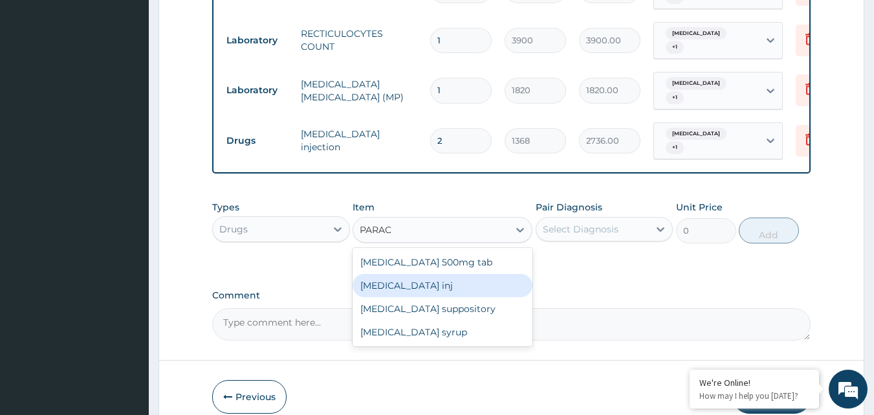
drag, startPoint x: 418, startPoint y: 292, endPoint x: 557, endPoint y: 272, distance: 140.6
click at [426, 293] on div "Paracetamol inj" at bounding box center [442, 285] width 180 height 23
type input "180"
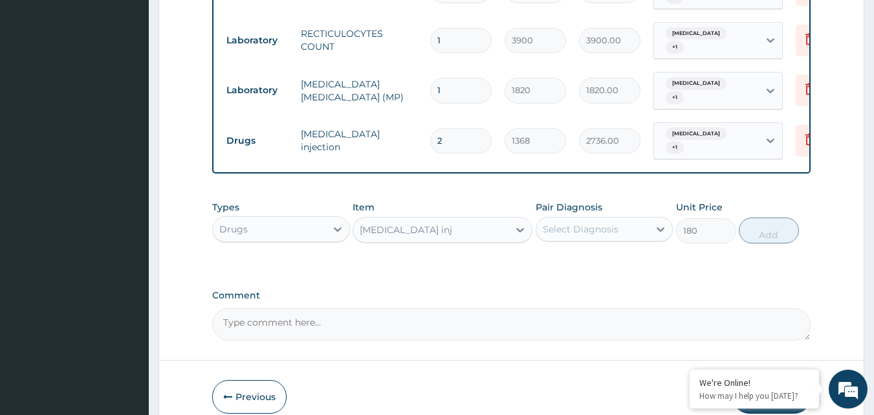
click at [572, 235] on div "Select Diagnosis" at bounding box center [581, 228] width 76 height 13
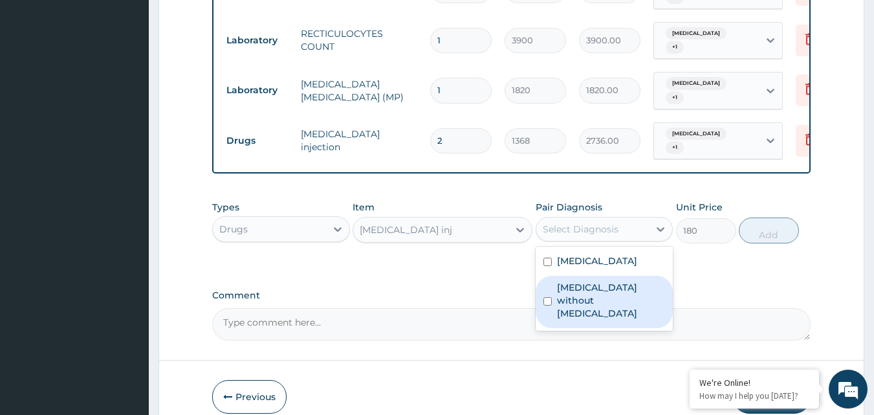
click at [587, 294] on label "Sepsis without septic shock" at bounding box center [611, 300] width 109 height 39
checkbox input "true"
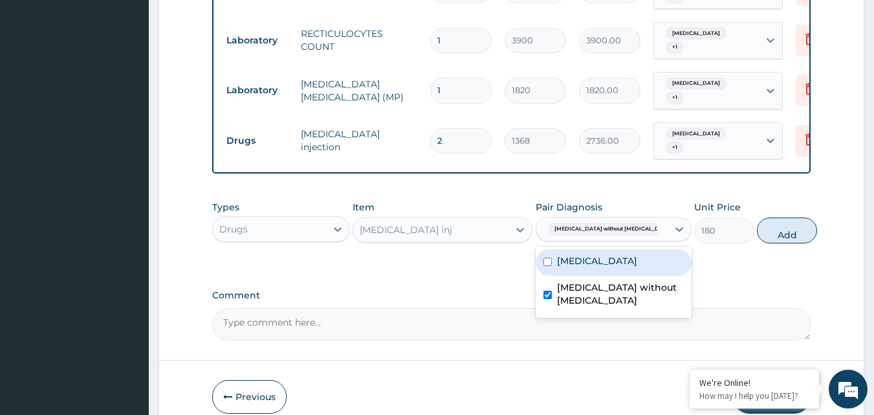
click at [589, 276] on div "Malaria, unspecified" at bounding box center [614, 262] width 156 height 27
checkbox input "true"
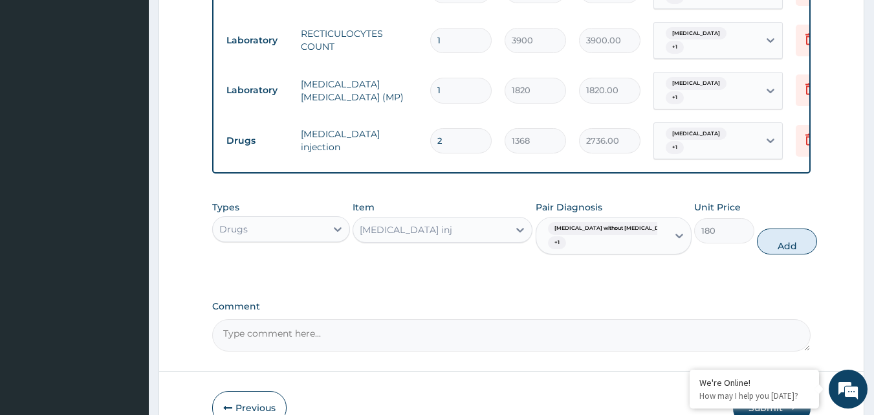
click at [795, 252] on button "Add" at bounding box center [787, 241] width 60 height 26
type input "0"
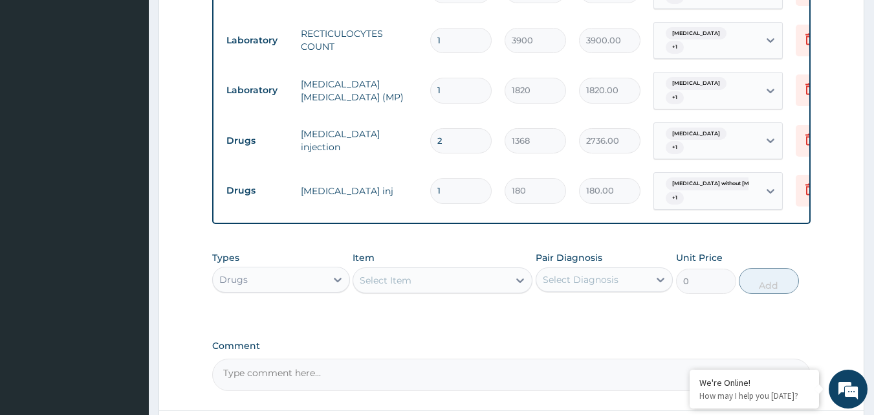
type input "0.00"
type input "2"
type input "360.00"
type input "2"
click at [467, 290] on div "Select Item" at bounding box center [430, 280] width 155 height 21
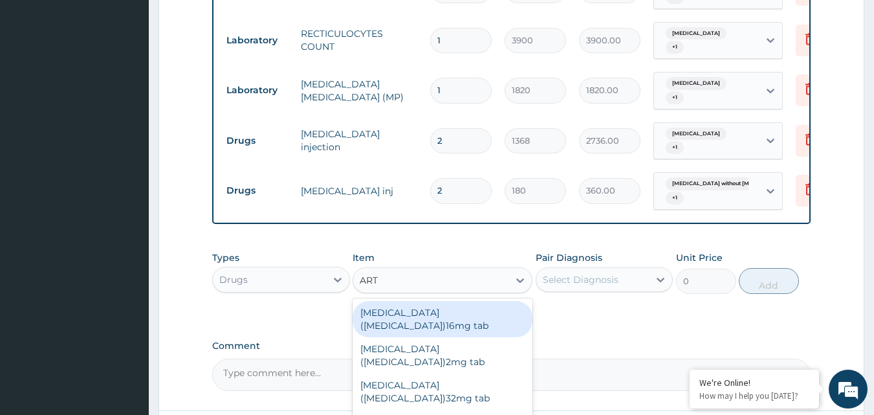
type input "ARTE"
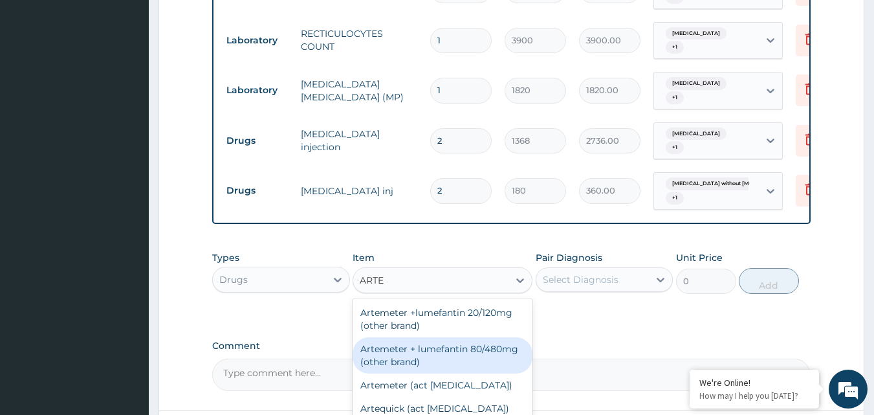
click at [422, 356] on div "Artemeter + lumefantin 80/480mg (other brand)" at bounding box center [442, 355] width 180 height 36
type input "230.4"
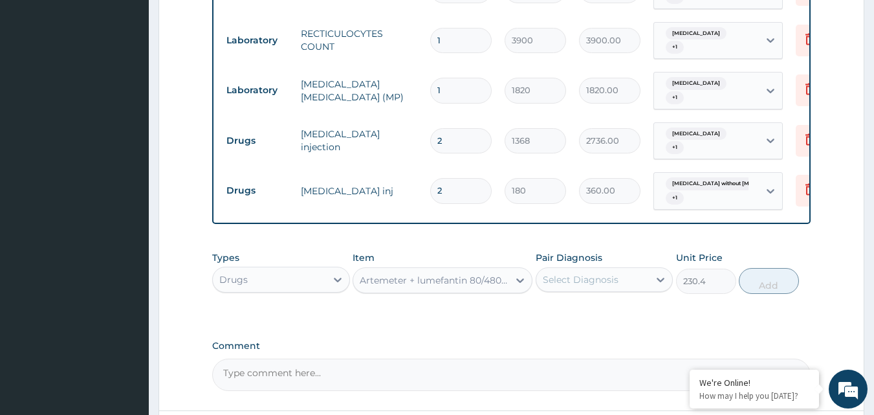
click at [504, 287] on div "Artemeter + lumefantin 80/480mg (other brand)" at bounding box center [435, 280] width 150 height 13
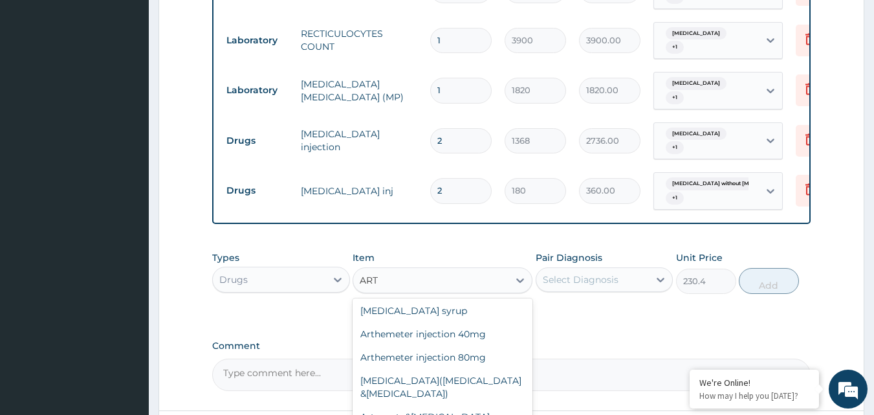
scroll to position [129, 0]
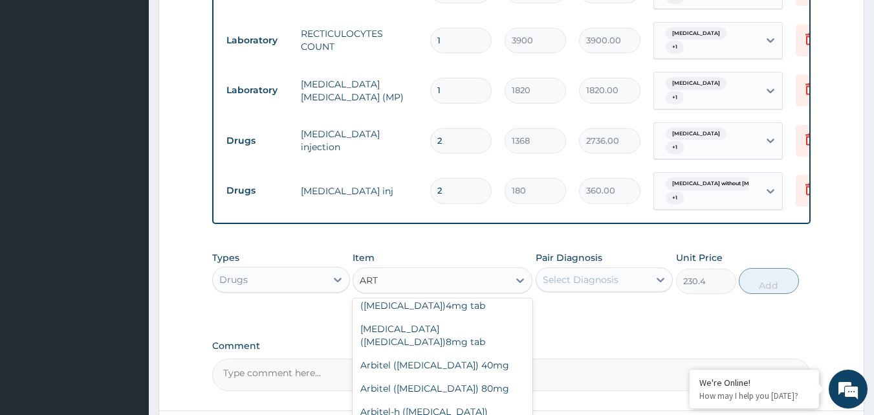
type input "ARTE"
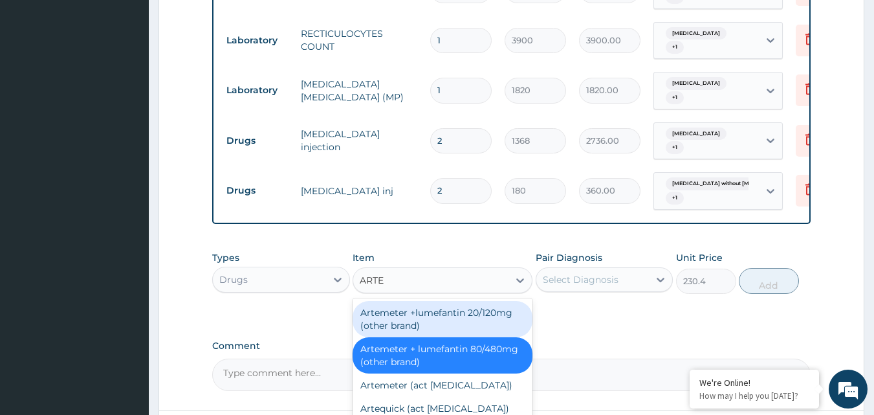
click at [501, 318] on div "Artemeter +lumefantin 20/120mg (other brand)" at bounding box center [442, 319] width 180 height 36
type input "57.6"
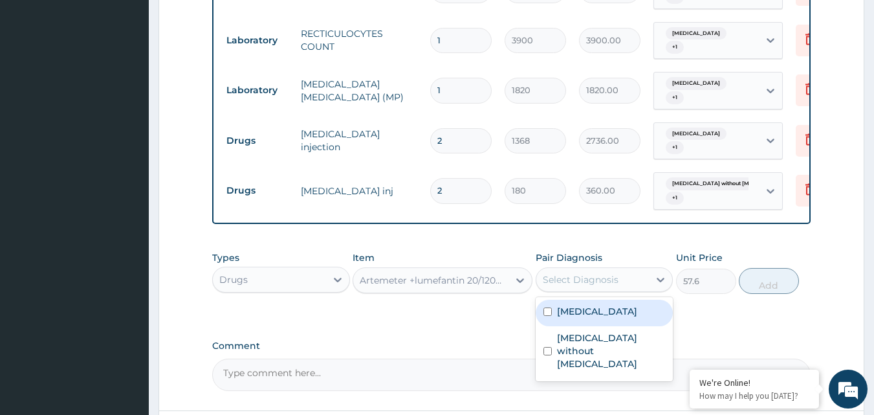
click at [583, 286] on div "Select Diagnosis" at bounding box center [581, 279] width 76 height 13
click at [601, 326] on div "Malaria, unspecified" at bounding box center [605, 312] width 138 height 27
checkbox input "true"
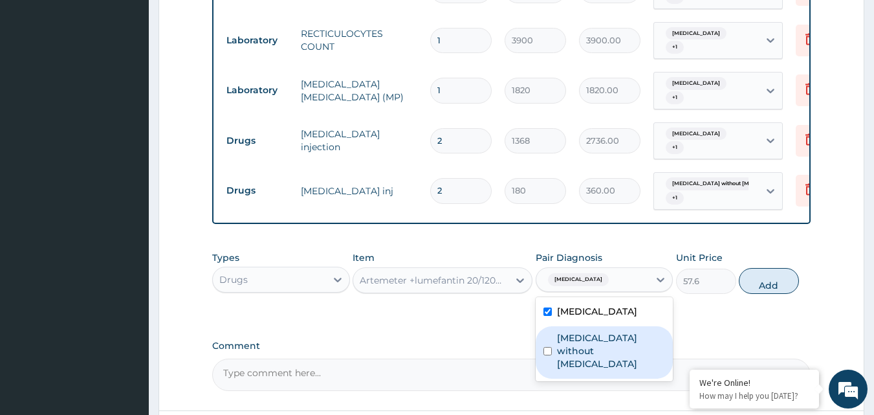
click at [608, 363] on label "Sepsis without septic shock" at bounding box center [611, 350] width 109 height 39
checkbox input "true"
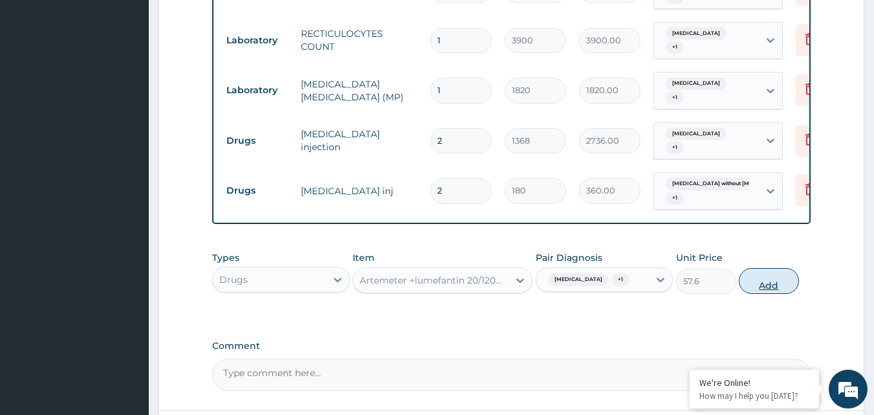
click at [768, 290] on button "Add" at bounding box center [769, 281] width 60 height 26
type input "0"
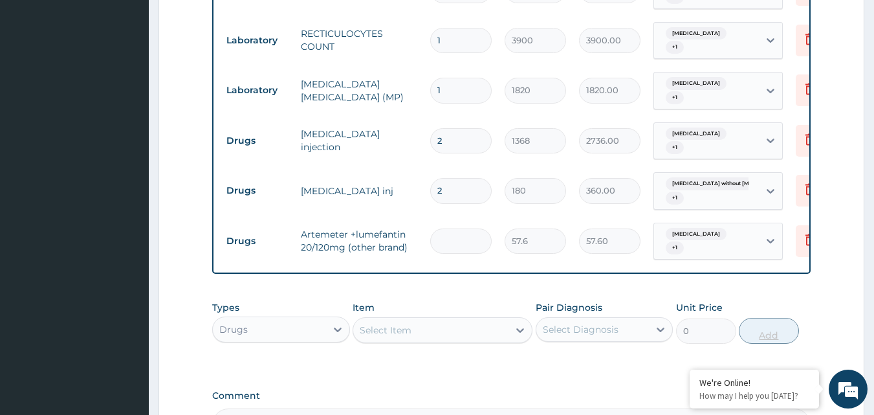
type input "0.00"
type input "1"
type input "57.60"
type input "12"
type input "691.20"
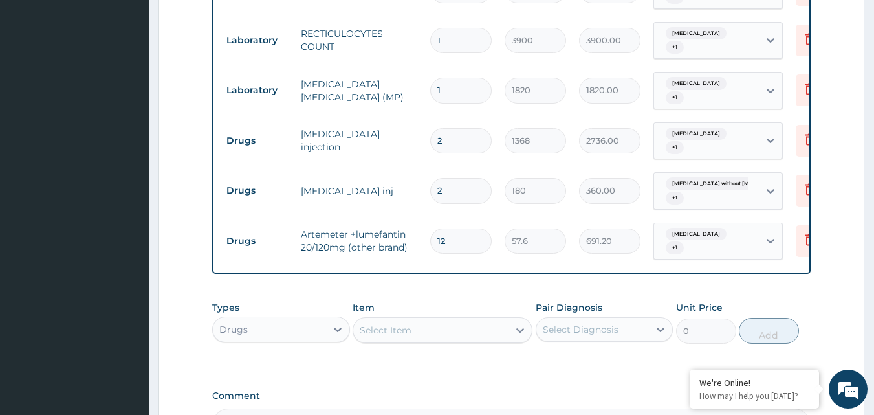
type input "12"
click at [443, 189] on input "2" at bounding box center [460, 190] width 61 height 25
type input "0.00"
type input "1"
type input "180.00"
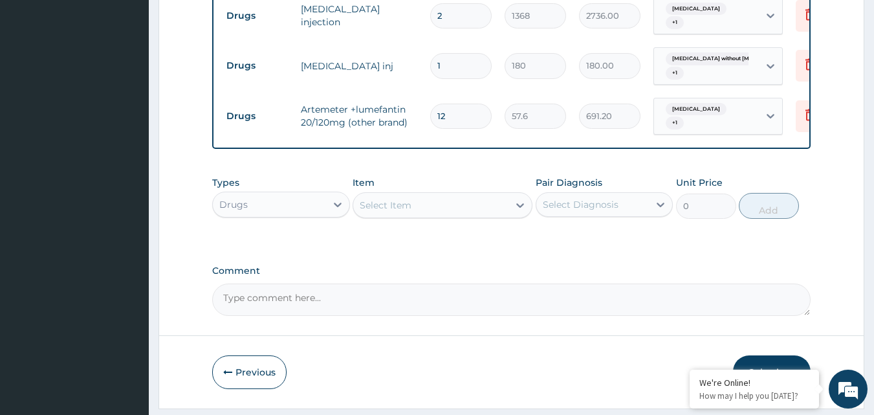
scroll to position [730, 0]
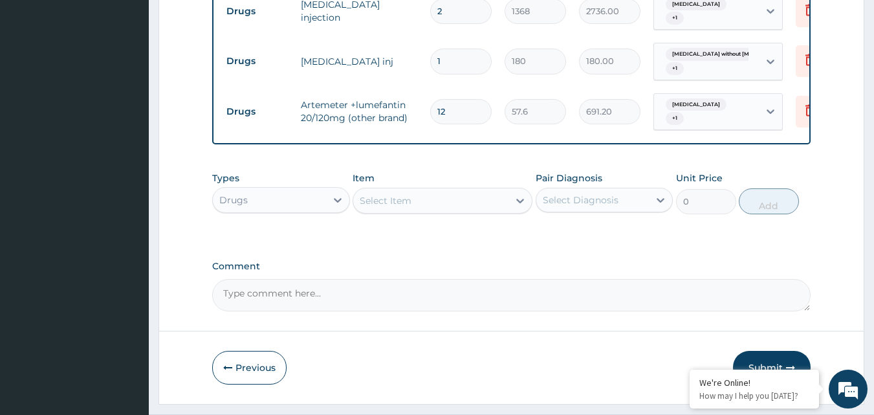
type input "1"
click at [378, 207] on div "Select Item" at bounding box center [386, 200] width 52 height 13
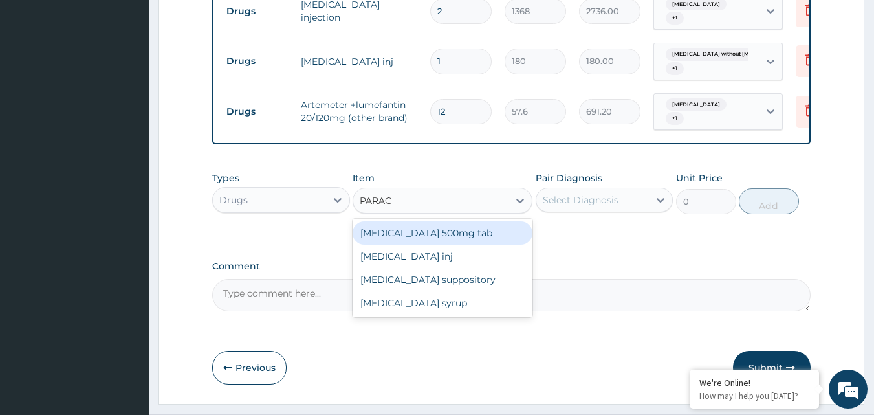
type input "PARACE"
click at [420, 239] on div "Paracetamol 500mg tab" at bounding box center [442, 232] width 180 height 23
type input "12"
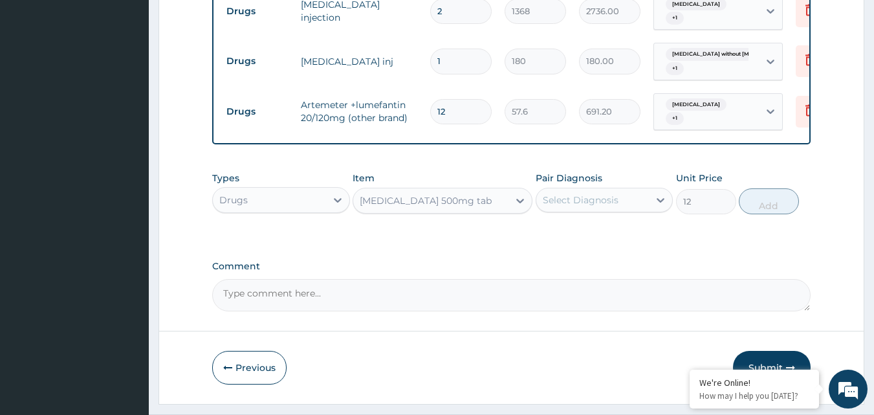
click at [556, 206] on div "Select Diagnosis" at bounding box center [581, 199] width 76 height 13
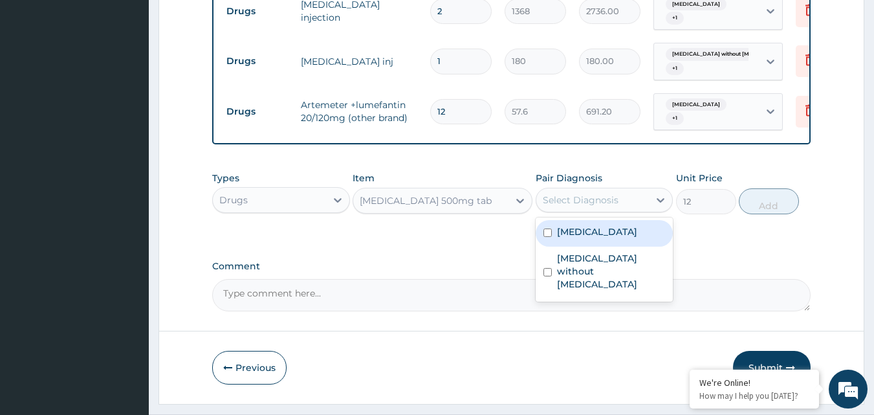
click at [616, 234] on div "Malaria, unspecified" at bounding box center [605, 233] width 138 height 27
checkbox input "true"
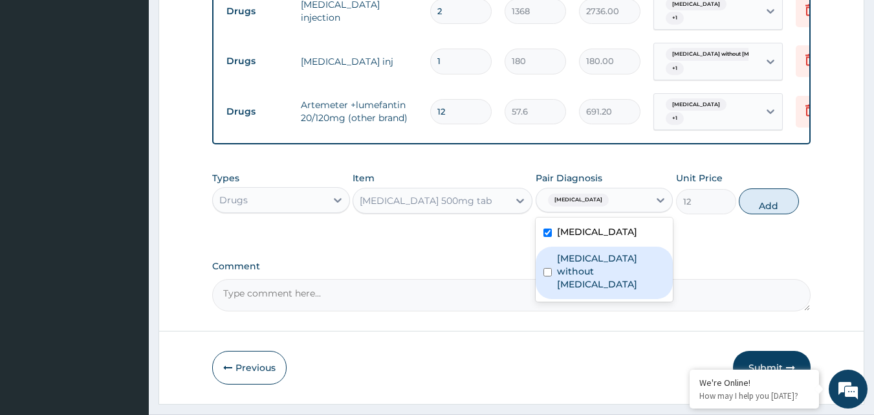
click at [634, 263] on label "Sepsis without septic shock" at bounding box center [611, 271] width 109 height 39
checkbox input "true"
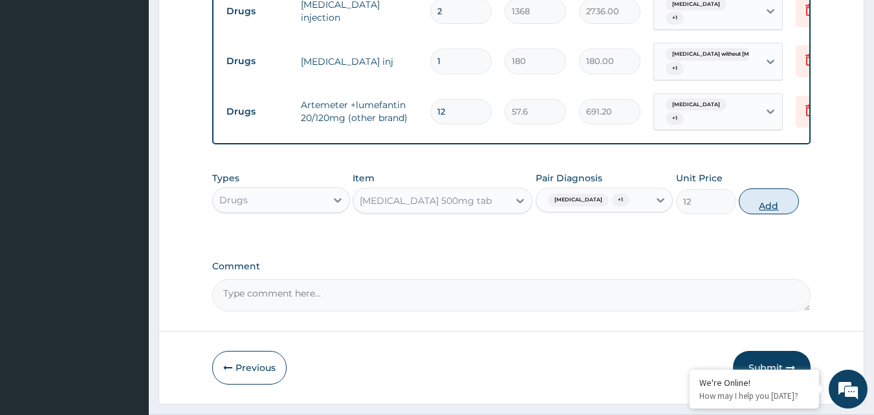
click at [763, 204] on button "Add" at bounding box center [769, 201] width 60 height 26
type input "0"
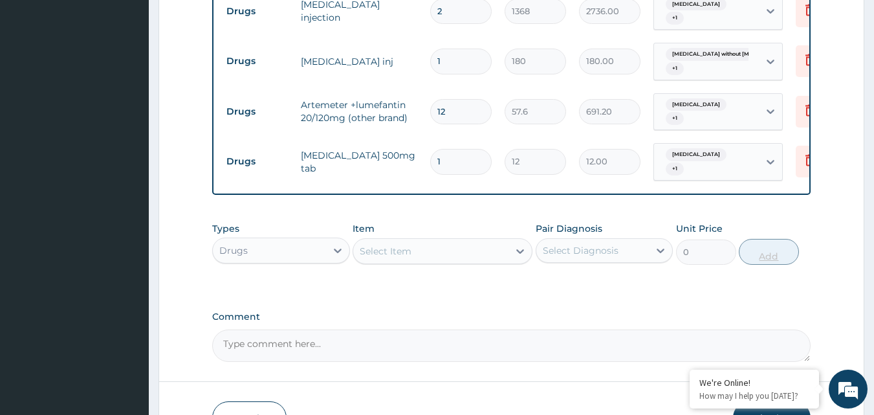
type input "0.00"
type input "9"
type input "108.00"
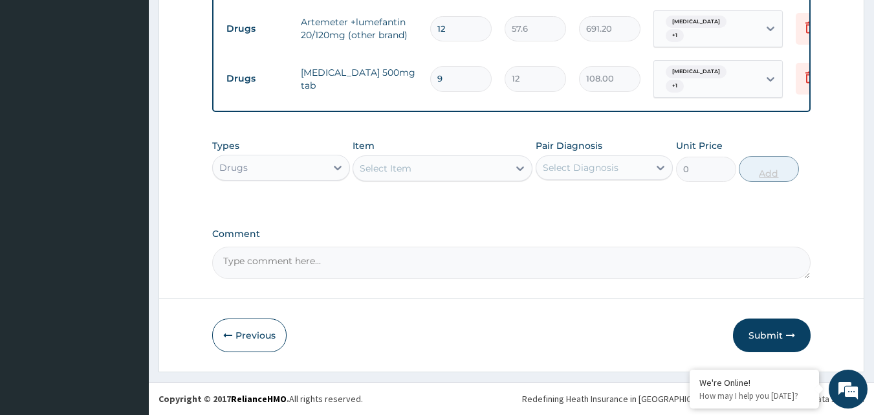
scroll to position [823, 0]
type input "9"
click at [768, 334] on button "Submit" at bounding box center [772, 335] width 78 height 34
